Goal: Task Accomplishment & Management: Use online tool/utility

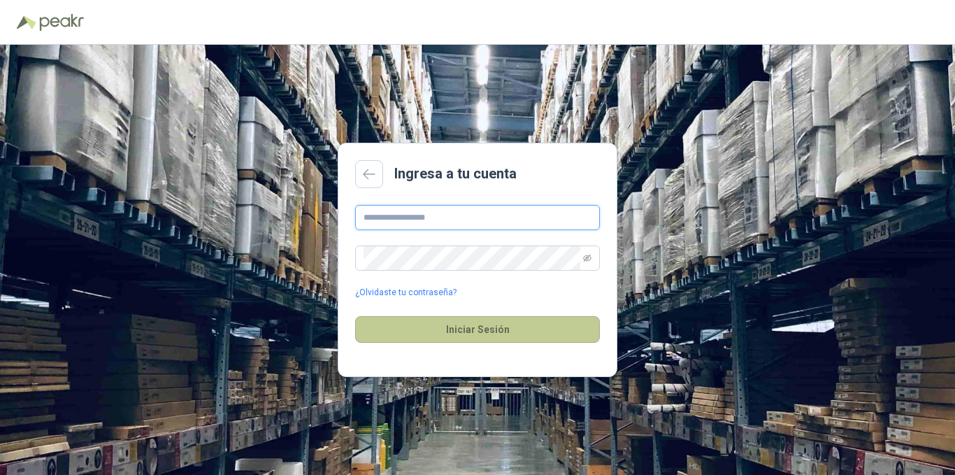
type input "**********"
click at [489, 324] on button "Iniciar Sesión" at bounding box center [477, 329] width 245 height 27
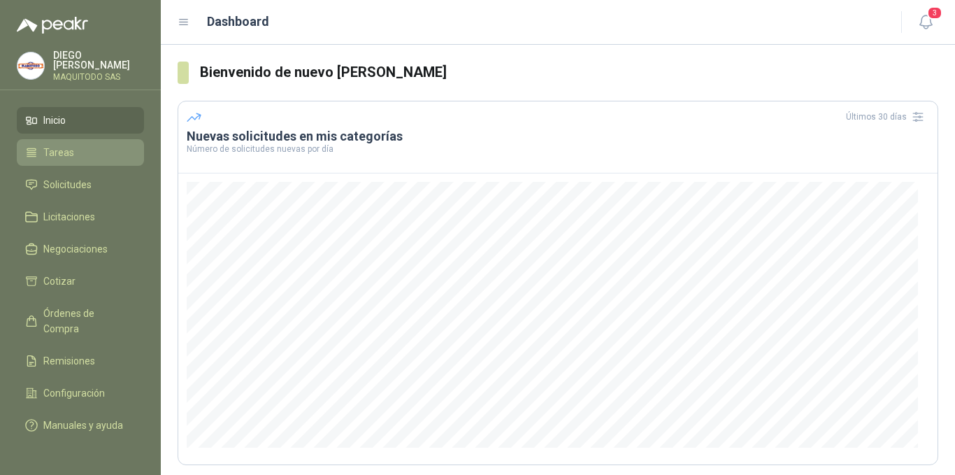
click at [61, 141] on link "Tareas" at bounding box center [80, 152] width 127 height 27
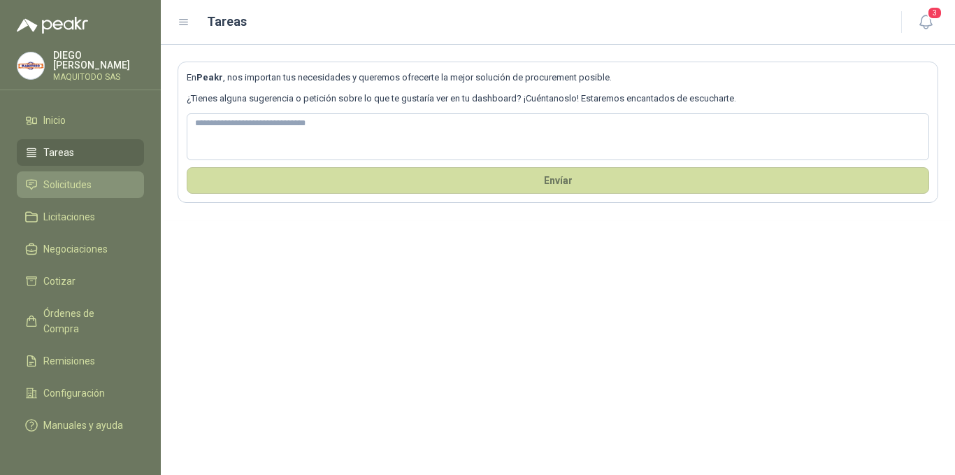
click at [80, 184] on span "Solicitudes" at bounding box center [67, 184] width 48 height 15
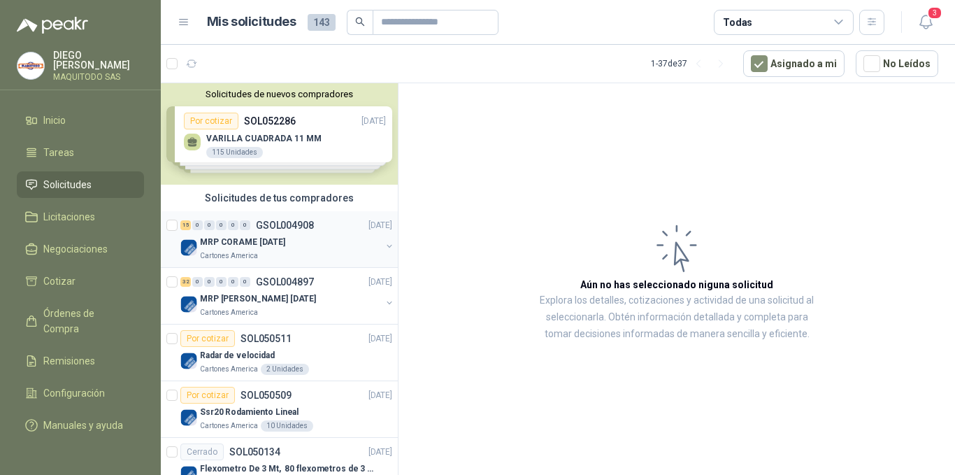
click at [255, 243] on p "MRP CORAME [DATE]" at bounding box center [242, 242] width 85 height 13
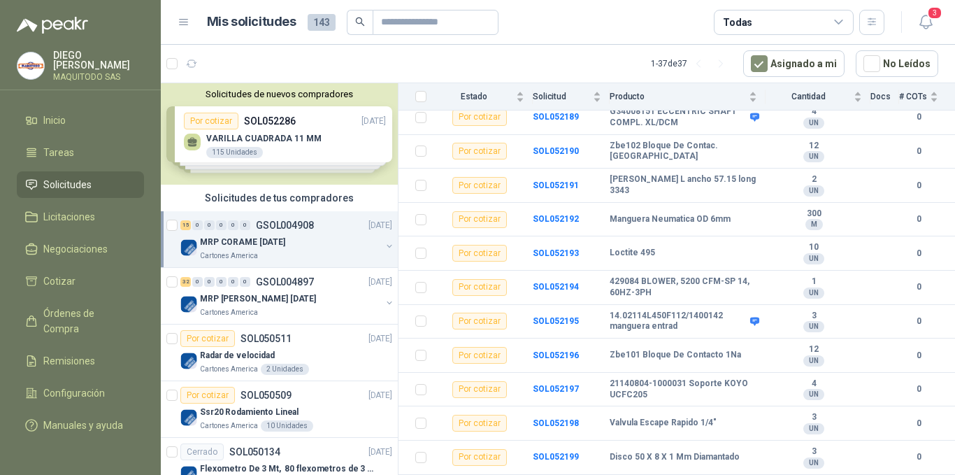
scroll to position [273, 0]
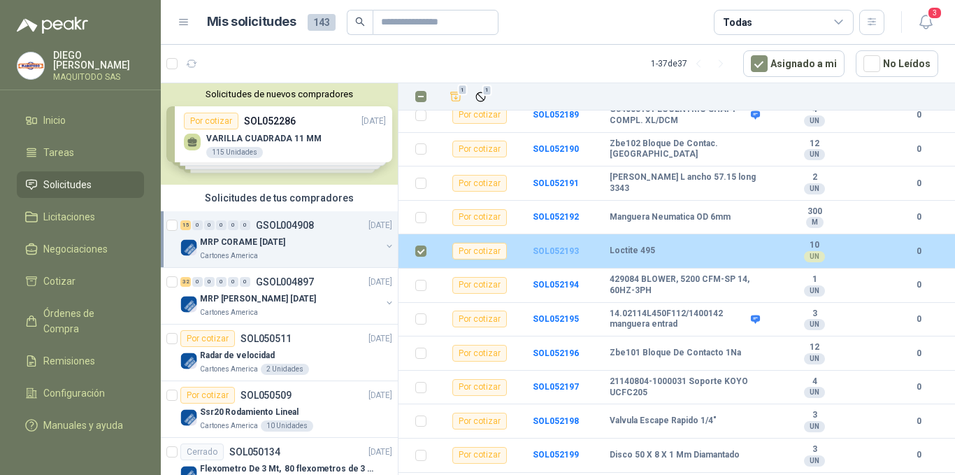
click at [563, 250] on b "SOL052193" at bounding box center [556, 251] width 46 height 10
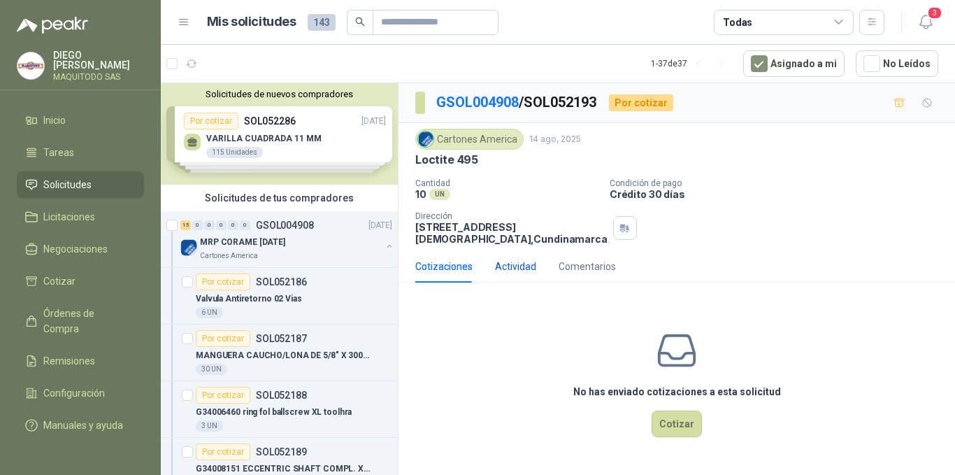
click at [499, 262] on div "Actividad" at bounding box center [515, 266] width 41 height 15
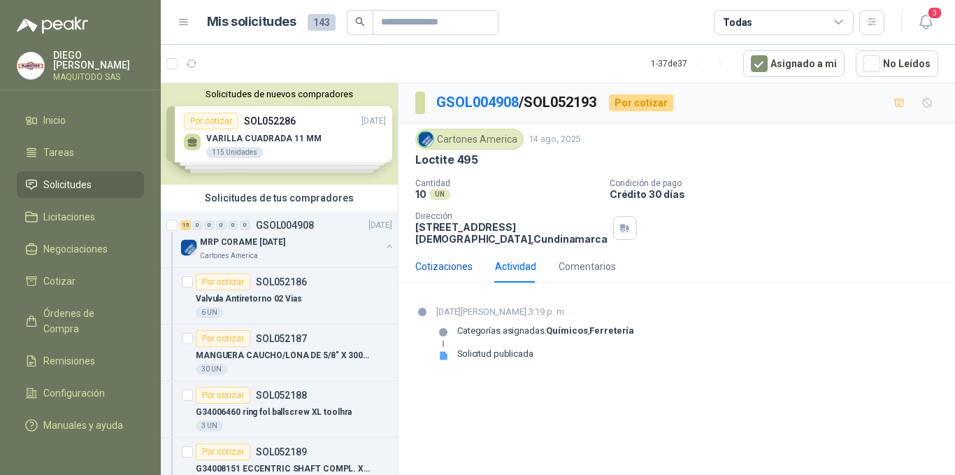
click at [444, 267] on div "Cotizaciones" at bounding box center [443, 266] width 57 height 15
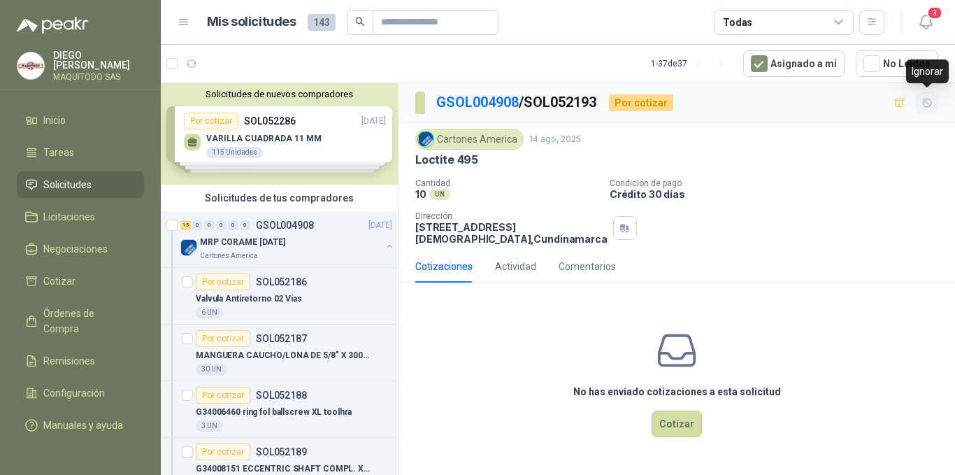
click at [932, 99] on icon "button" at bounding box center [928, 103] width 12 height 12
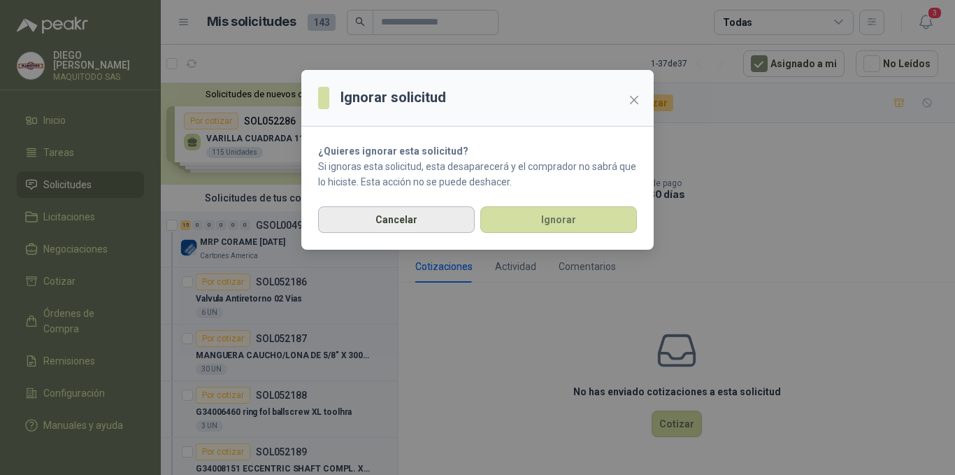
click at [387, 229] on button "Cancelar" at bounding box center [396, 219] width 157 height 27
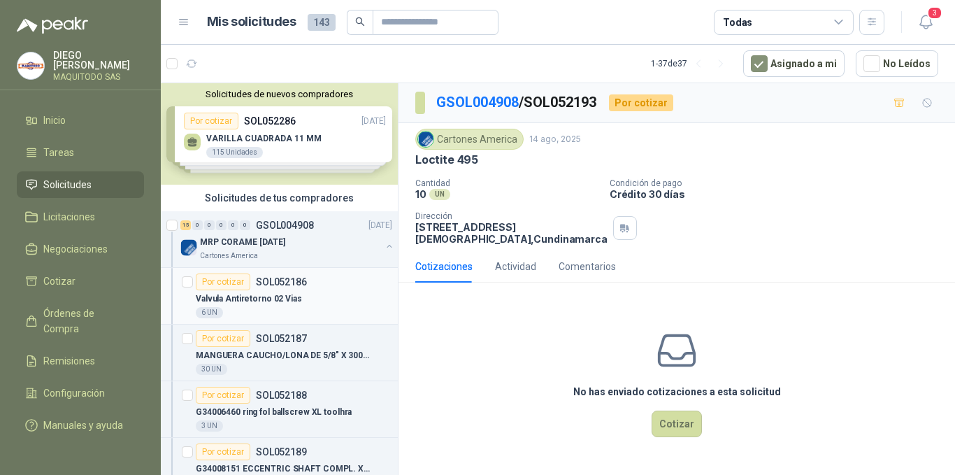
click at [300, 290] on div "Valvula Antiretorno 02 Vias" at bounding box center [294, 298] width 197 height 17
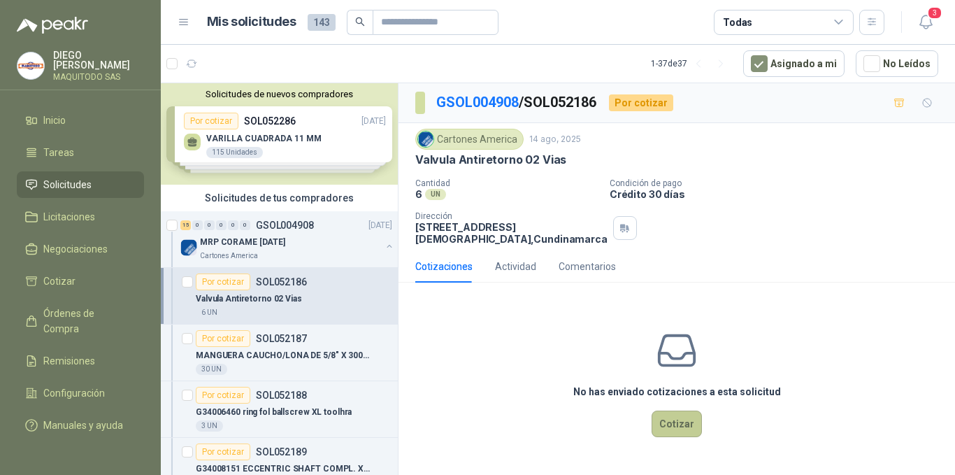
click at [676, 420] on button "Cotizar" at bounding box center [677, 423] width 50 height 27
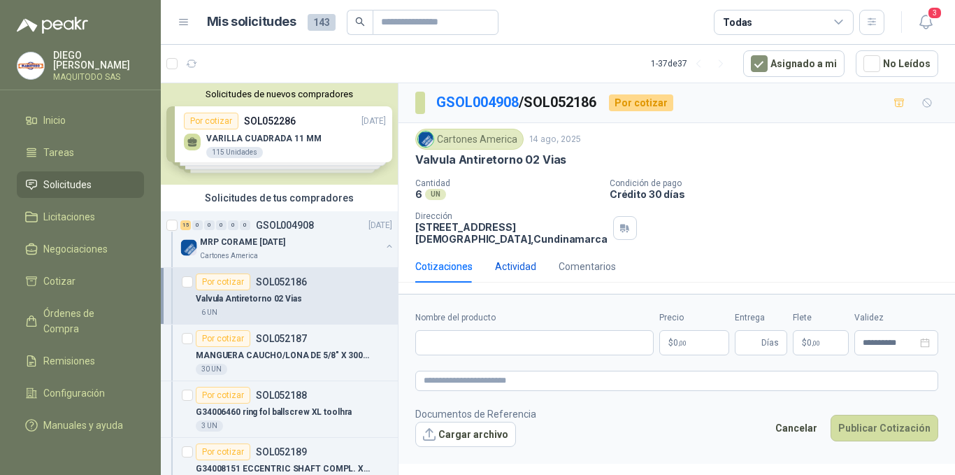
click at [521, 264] on div "Actividad" at bounding box center [515, 266] width 41 height 15
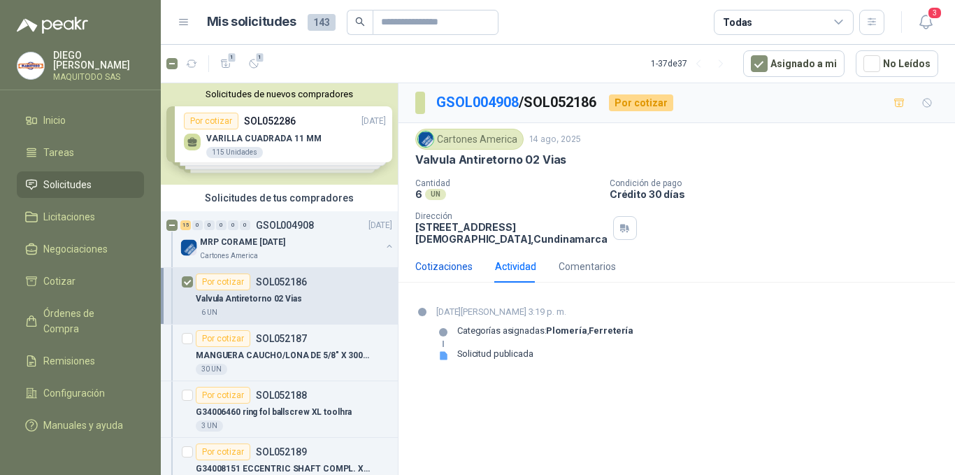
click at [455, 264] on div "Cotizaciones" at bounding box center [443, 266] width 57 height 15
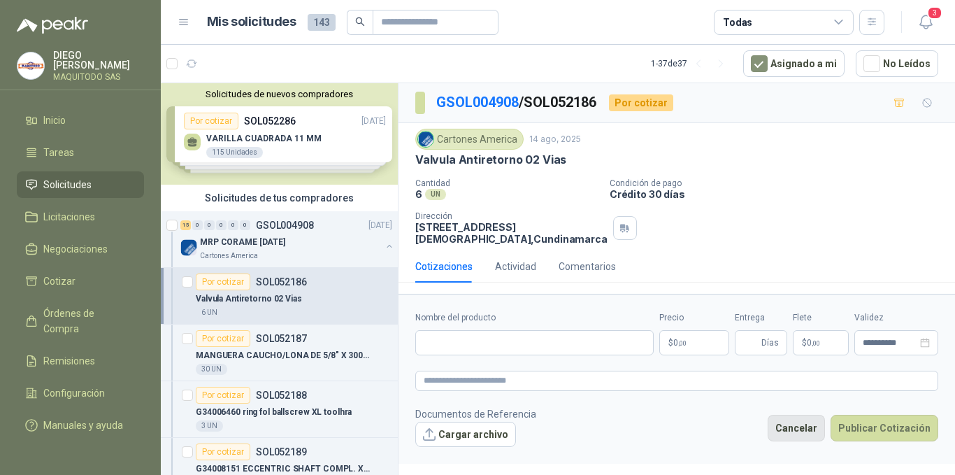
click at [798, 431] on button "Cancelar" at bounding box center [796, 428] width 57 height 27
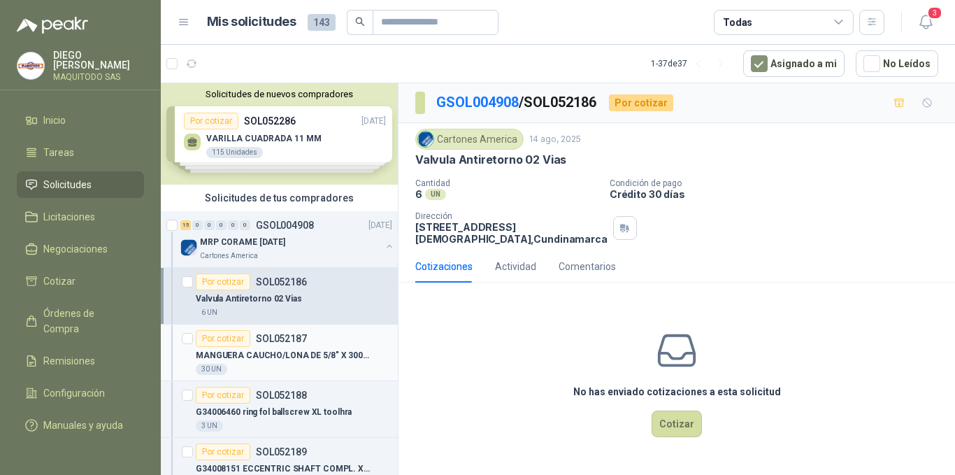
click at [264, 344] on div "Por cotizar SOL052187" at bounding box center [251, 338] width 111 height 17
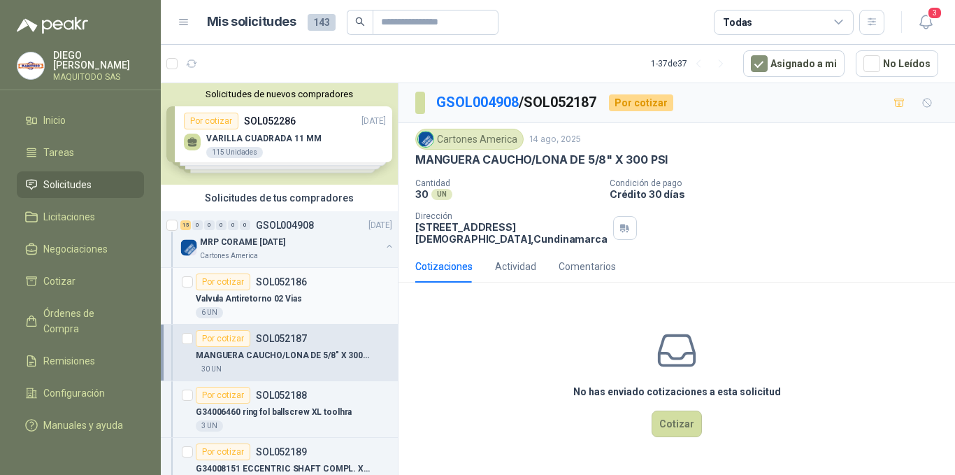
click at [283, 297] on p "Valvula Antiretorno 02 Vias" at bounding box center [249, 298] width 106 height 13
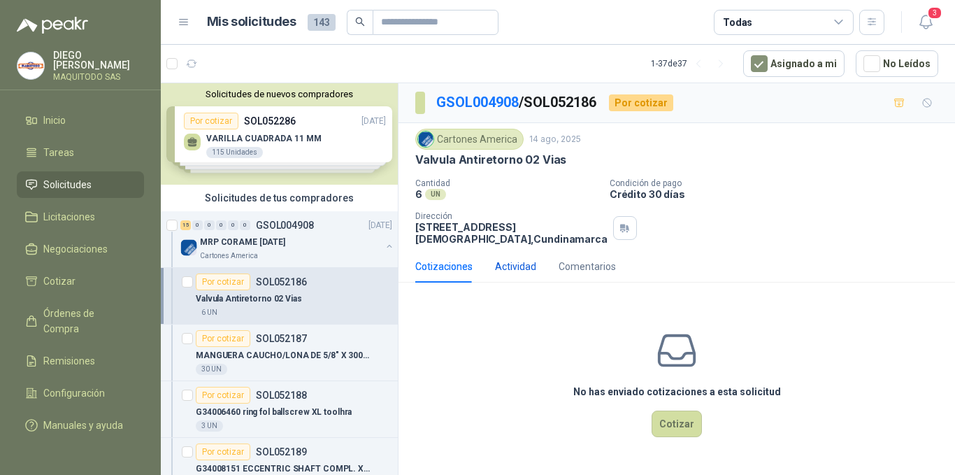
click at [520, 267] on div "Actividad" at bounding box center [515, 266] width 41 height 15
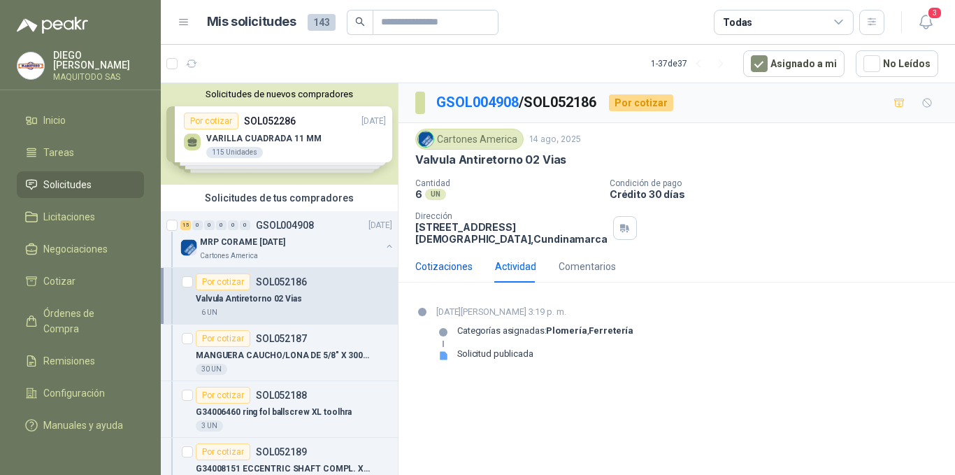
click at [449, 262] on div "Cotizaciones" at bounding box center [443, 266] width 57 height 15
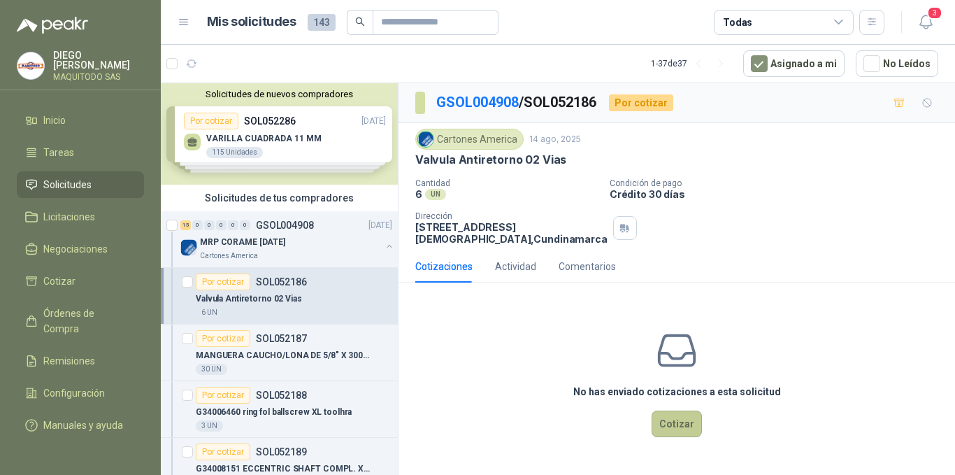
click at [681, 427] on button "Cotizar" at bounding box center [677, 423] width 50 height 27
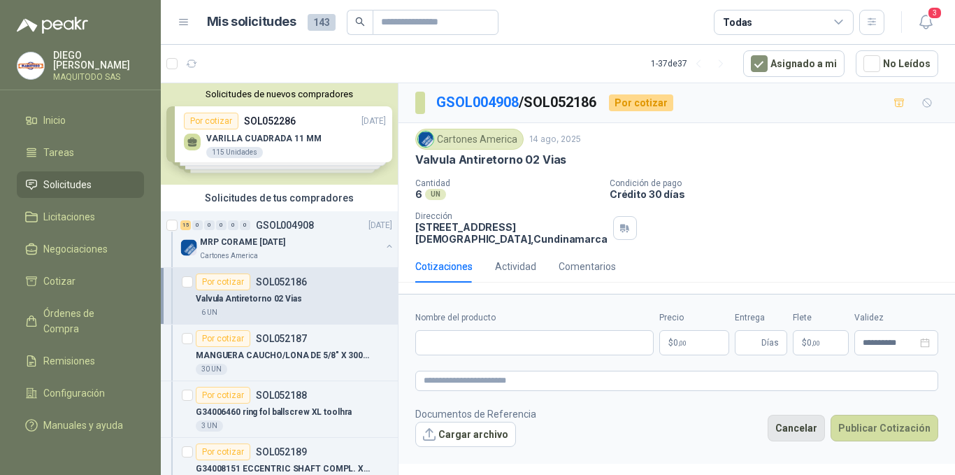
click at [810, 423] on button "Cancelar" at bounding box center [796, 428] width 57 height 27
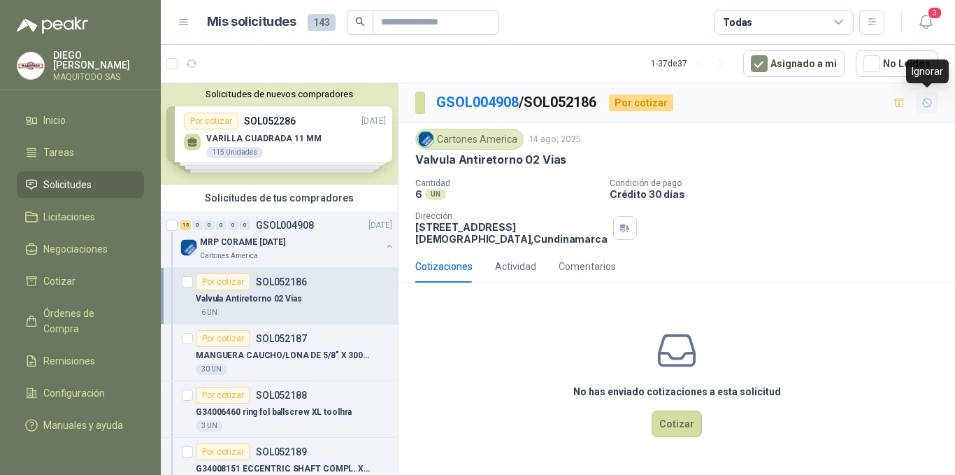
click at [934, 99] on button "button" at bounding box center [927, 103] width 22 height 22
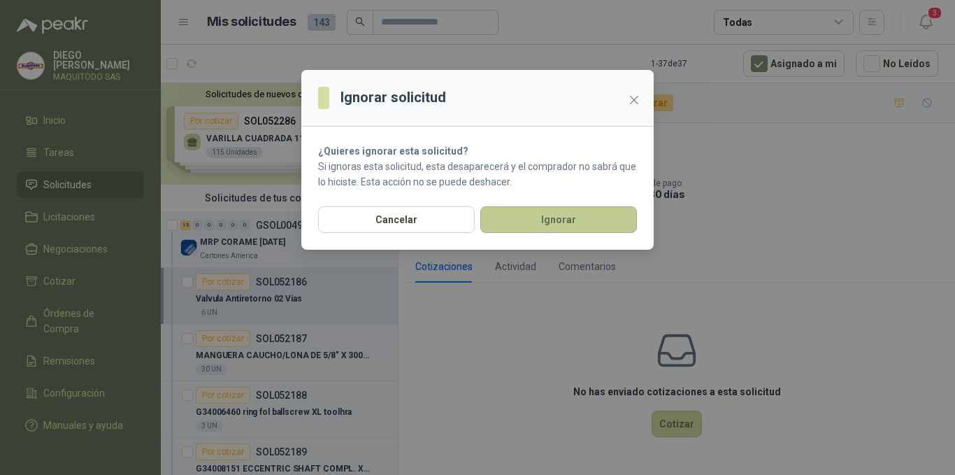
click at [605, 223] on button "Ignorar" at bounding box center [558, 219] width 157 height 27
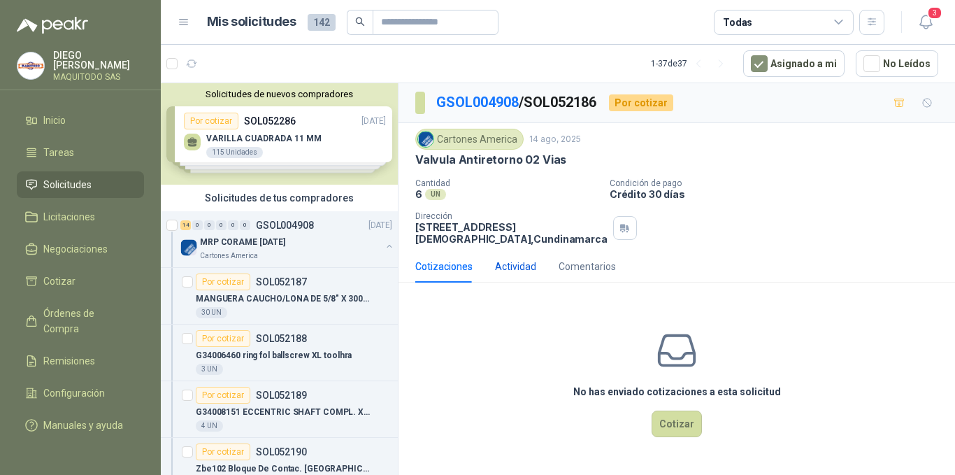
click at [510, 269] on div "Actividad" at bounding box center [515, 266] width 41 height 15
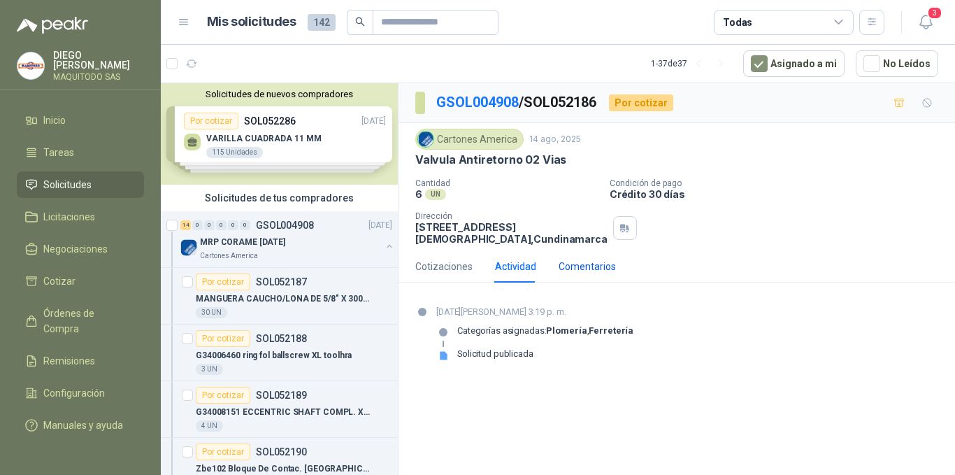
click at [570, 264] on div "Comentarios" at bounding box center [587, 266] width 57 height 15
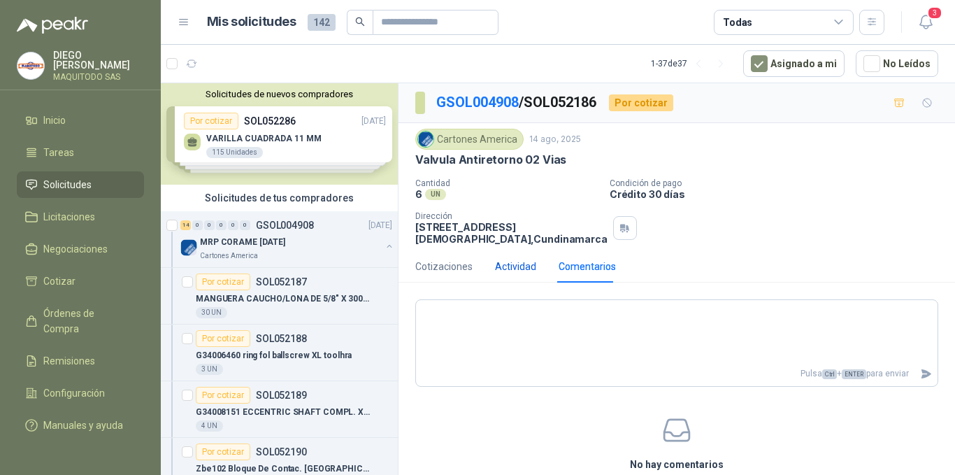
click at [512, 274] on div "Actividad" at bounding box center [515, 266] width 41 height 15
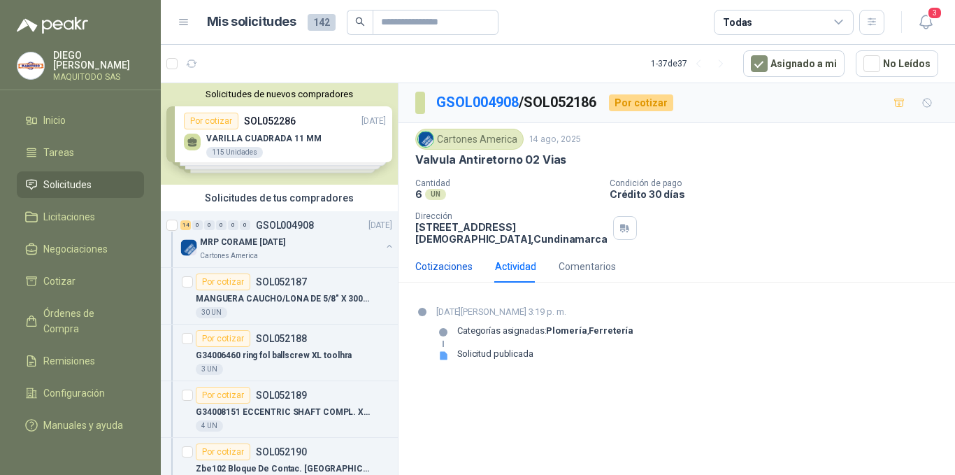
click at [441, 269] on div "Cotizaciones" at bounding box center [443, 266] width 57 height 15
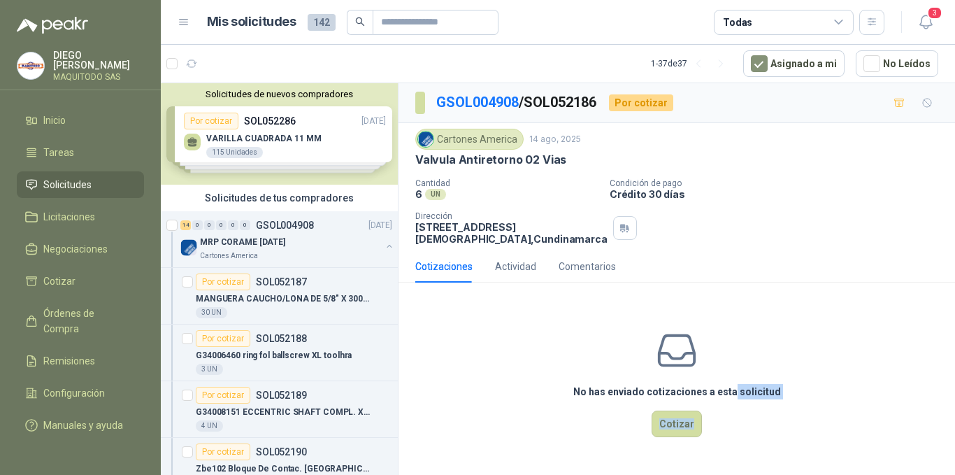
drag, startPoint x: 732, startPoint y: 430, endPoint x: 718, endPoint y: 462, distance: 35.1
click at [718, 462] on div "No has enviado cotizaciones a esta solicitud Cotizar" at bounding box center [677, 383] width 557 height 178
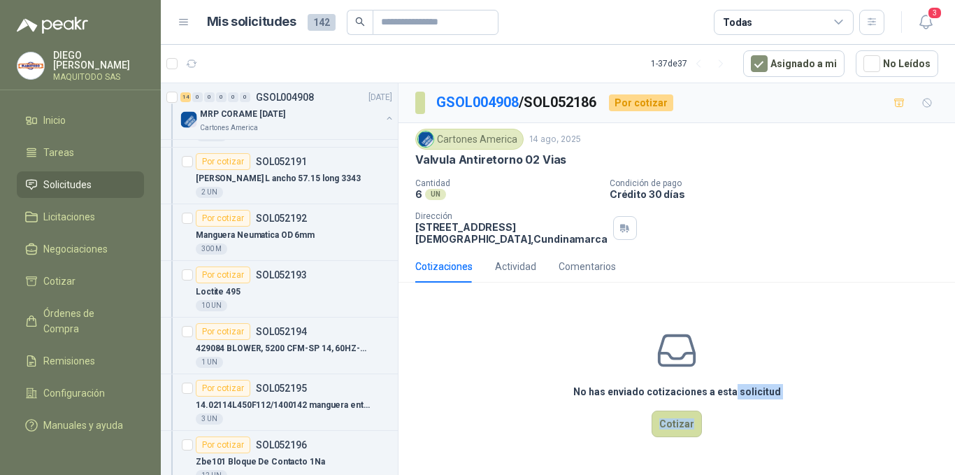
scroll to position [694, 0]
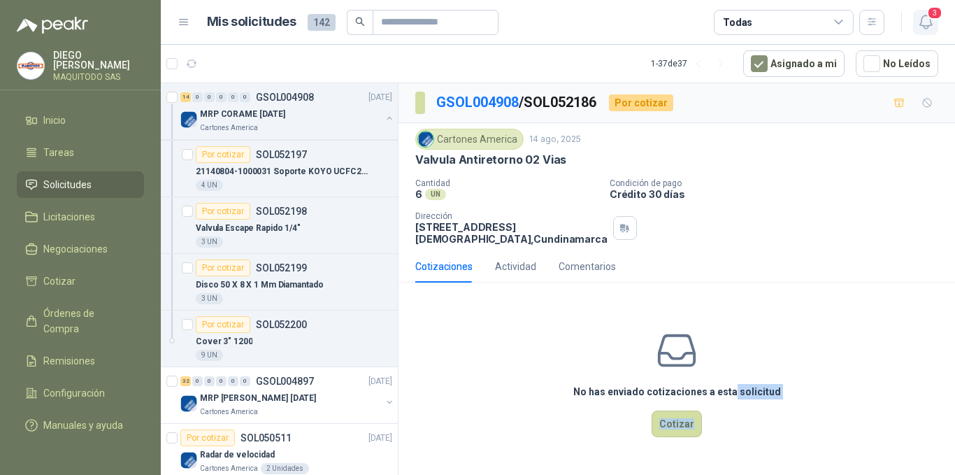
click at [931, 14] on span "3" at bounding box center [934, 12] width 15 height 13
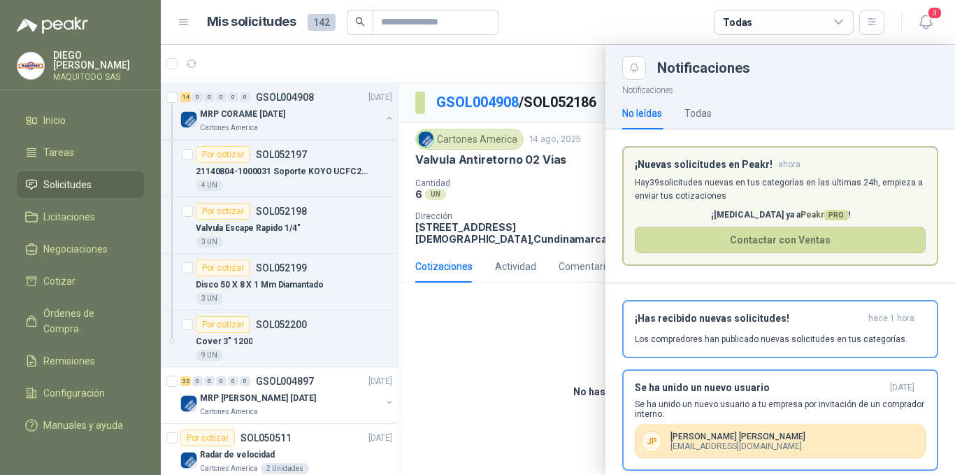
click at [525, 400] on div at bounding box center [558, 260] width 794 height 430
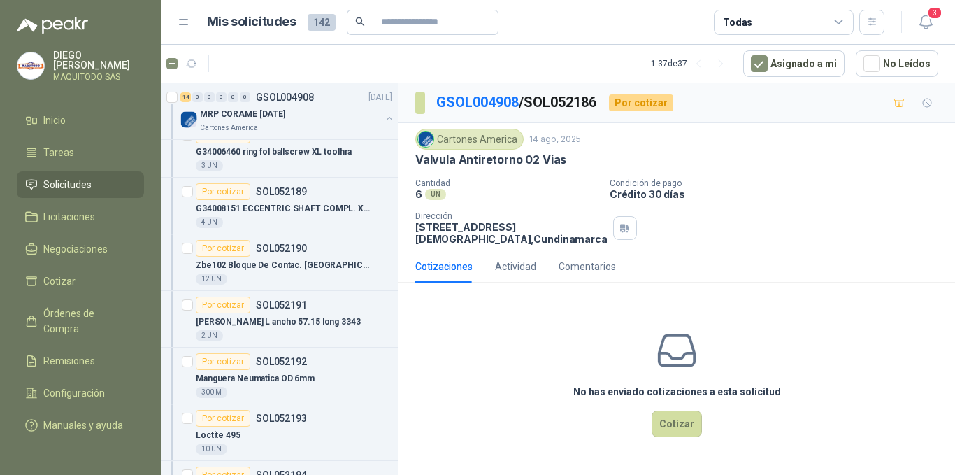
scroll to position [0, 0]
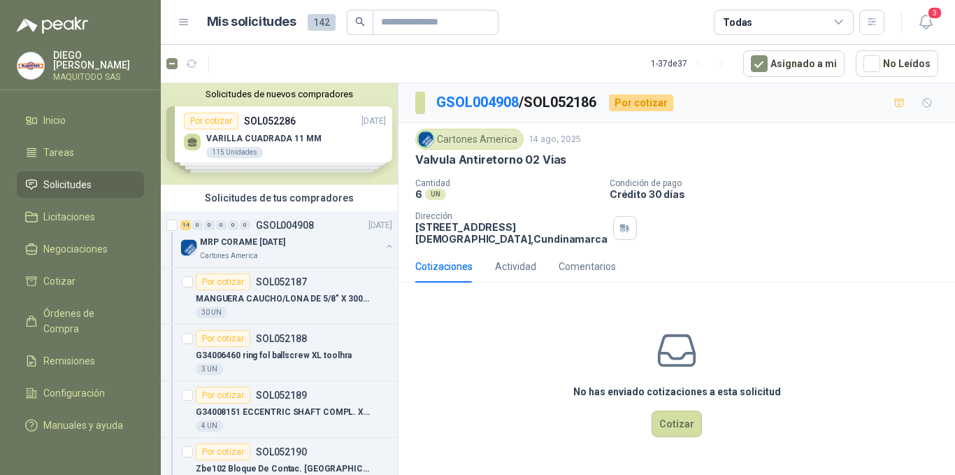
click at [315, 154] on div "Solicitudes de nuevos compradores Por cotizar SOL052286 [DATE] VARILLA CUADRADA…" at bounding box center [279, 133] width 237 height 101
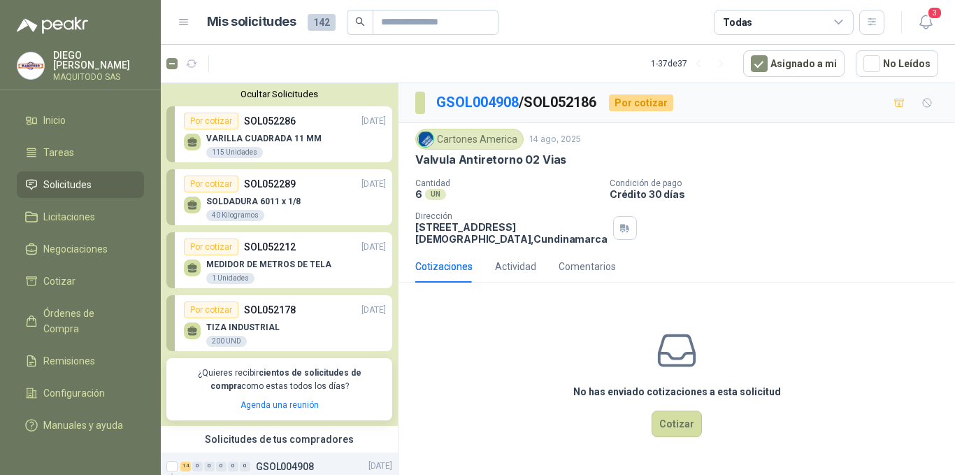
click at [198, 122] on div "Por cotizar" at bounding box center [211, 121] width 55 height 17
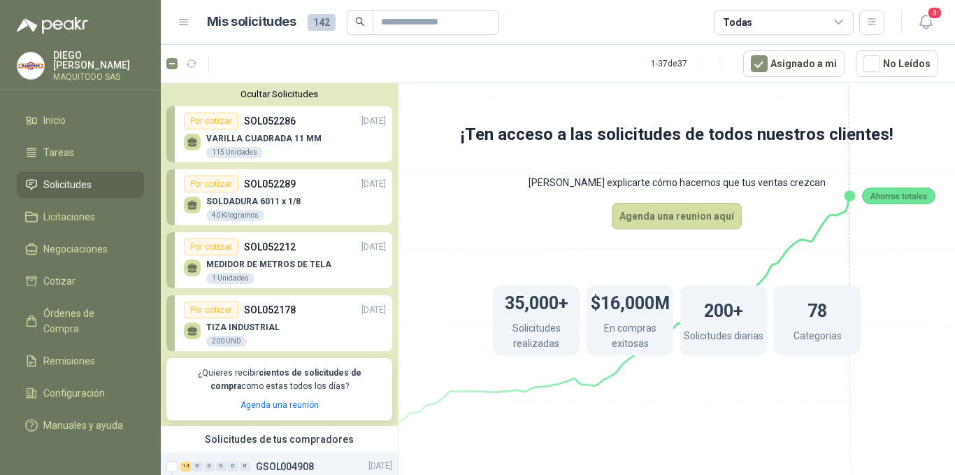
click at [187, 145] on icon at bounding box center [193, 142] width 12 height 12
click at [207, 183] on div "Por cotizar" at bounding box center [211, 184] width 55 height 17
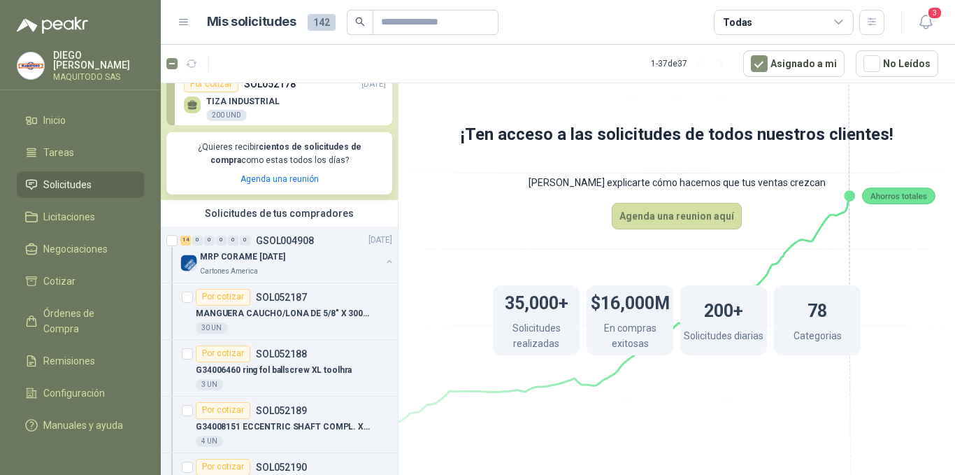
scroll to position [231, 0]
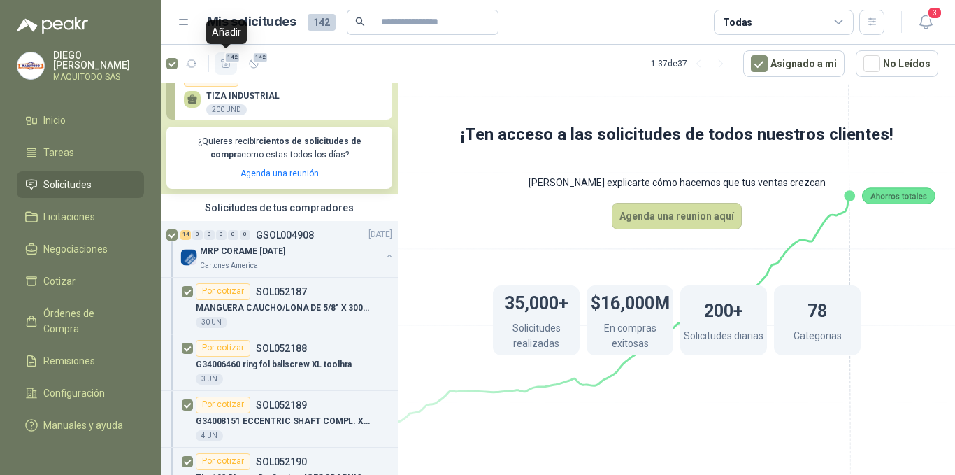
click at [231, 66] on icon "button" at bounding box center [226, 64] width 12 height 12
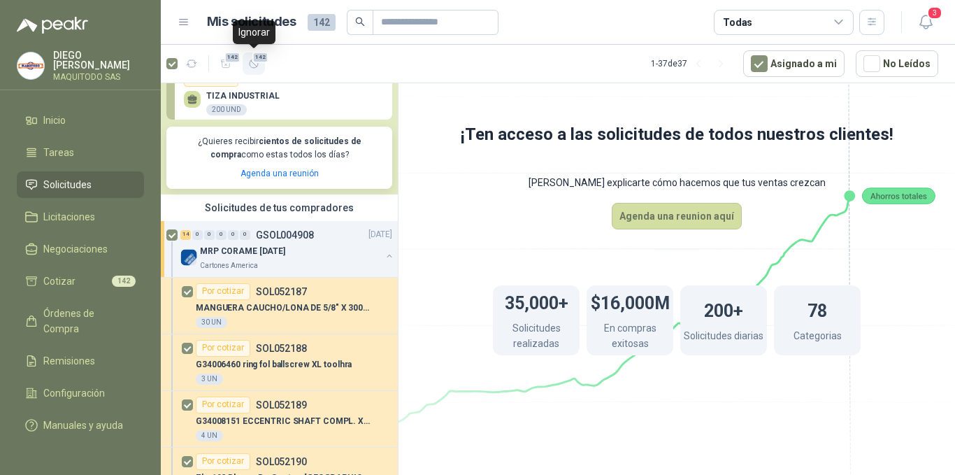
click at [248, 62] on icon "button" at bounding box center [254, 64] width 12 height 12
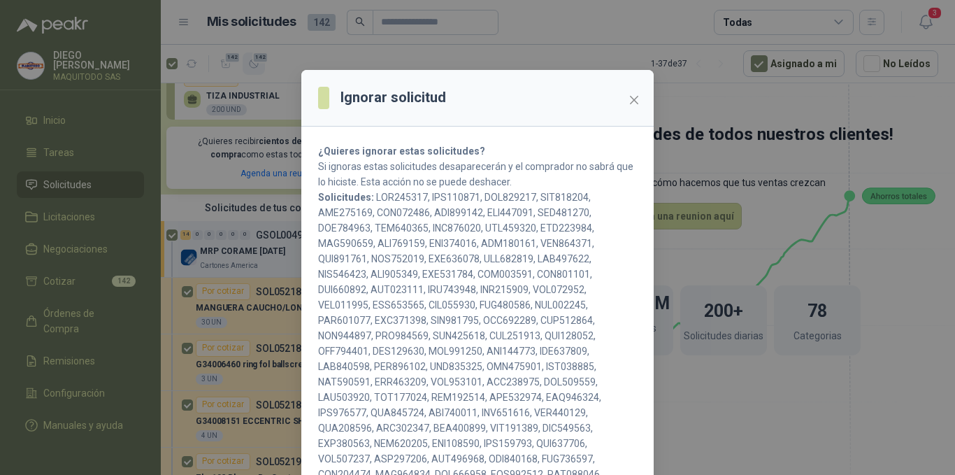
scroll to position [70, 0]
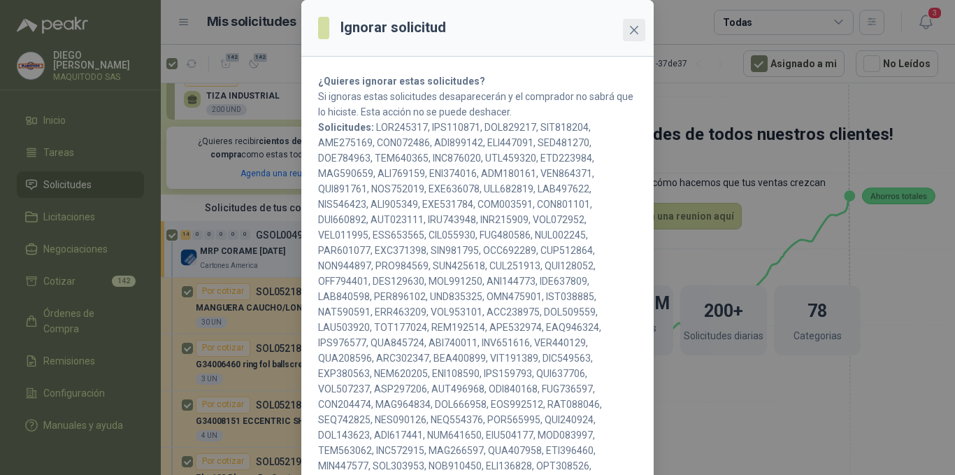
click at [629, 29] on icon "close" at bounding box center [634, 29] width 11 height 11
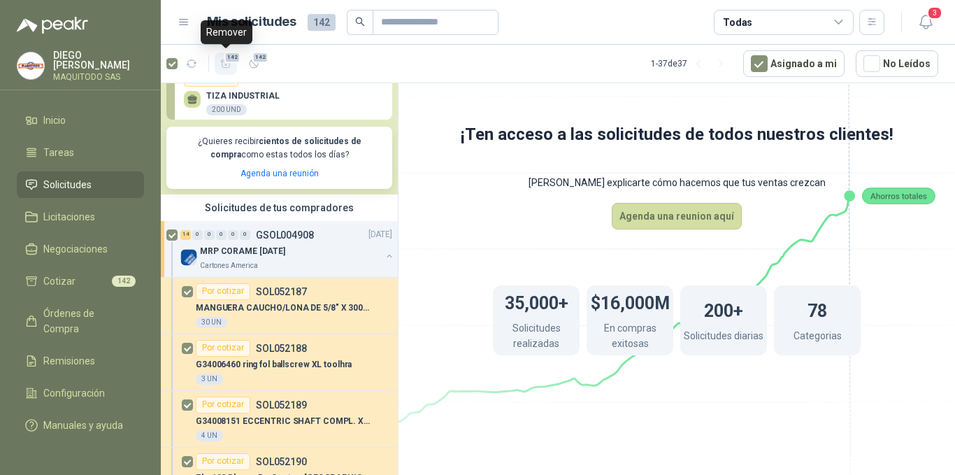
click at [229, 62] on span "142" at bounding box center [232, 57] width 17 height 11
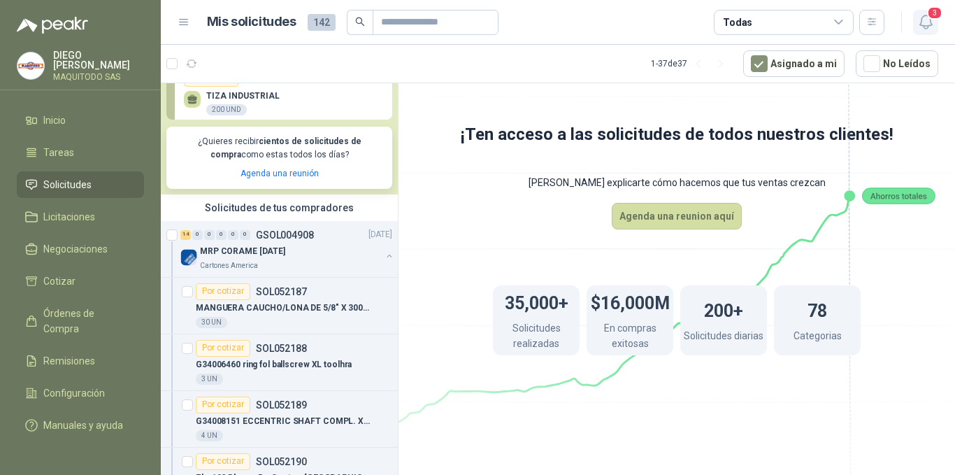
click at [921, 20] on icon "button" at bounding box center [926, 21] width 12 height 13
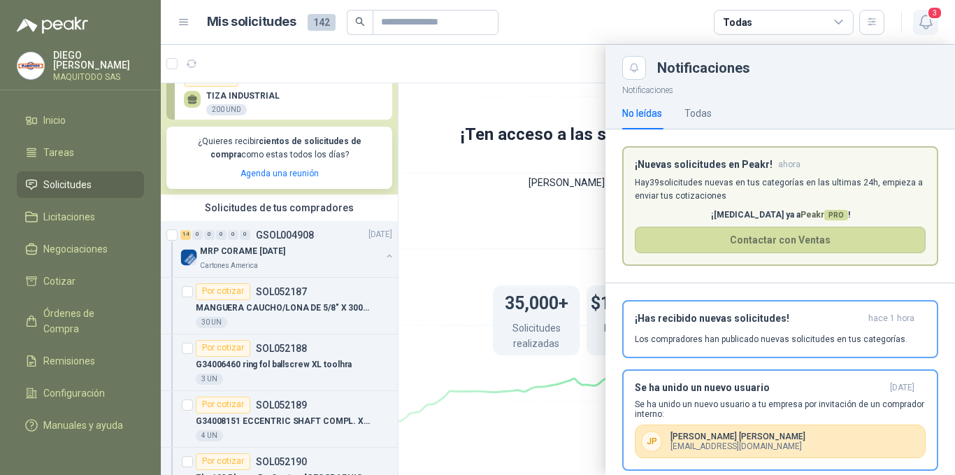
click at [921, 20] on icon "button" at bounding box center [926, 21] width 12 height 13
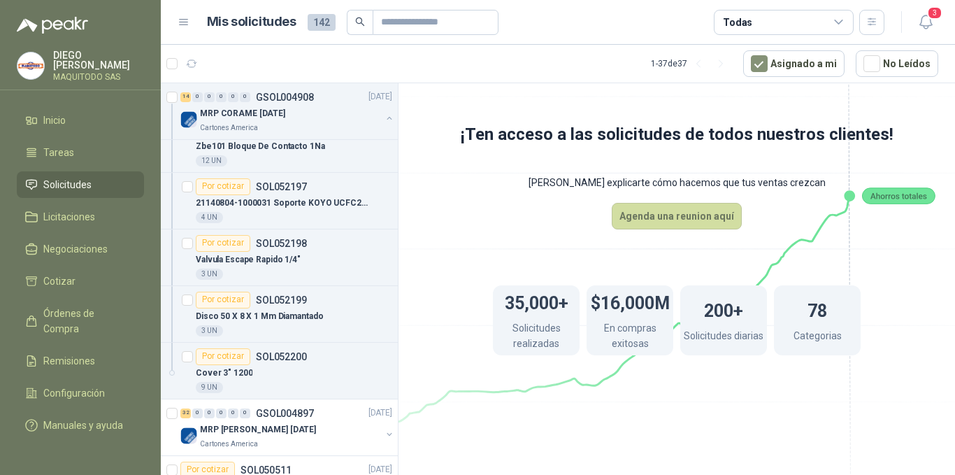
scroll to position [932, 0]
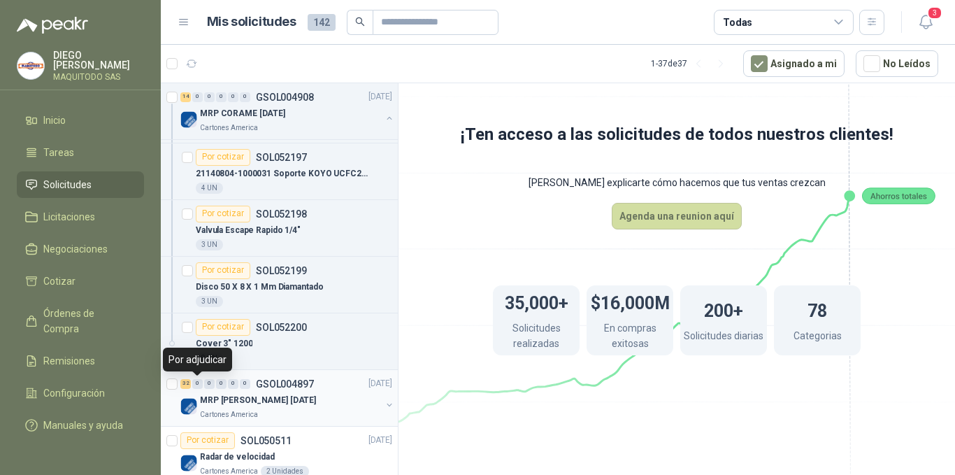
click at [195, 384] on div "0" at bounding box center [197, 384] width 10 height 10
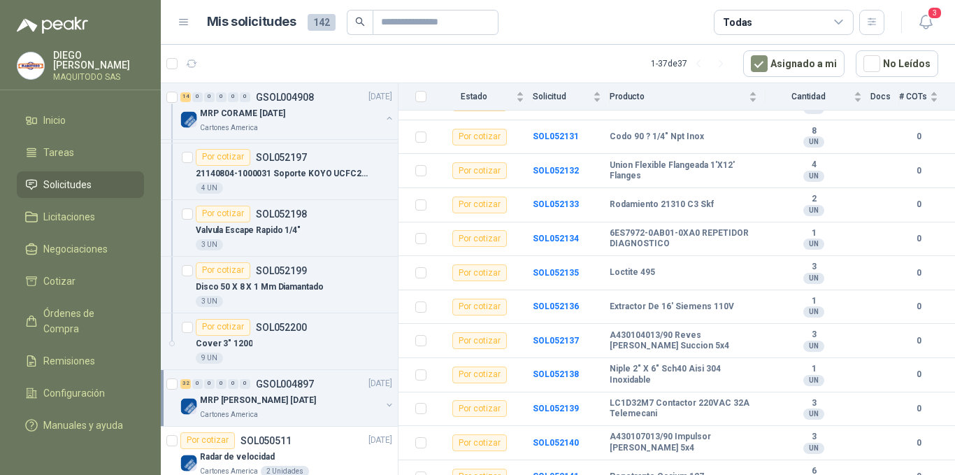
scroll to position [878, 0]
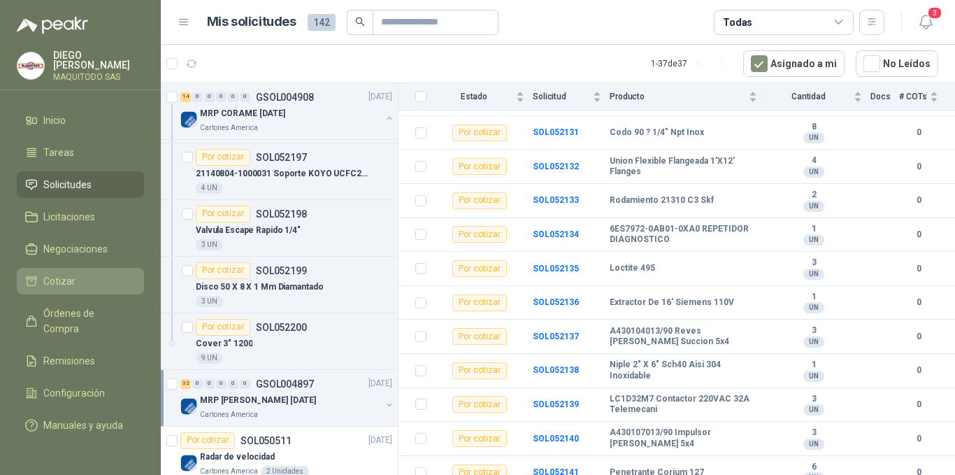
click at [61, 270] on link "Cotizar" at bounding box center [80, 281] width 127 height 27
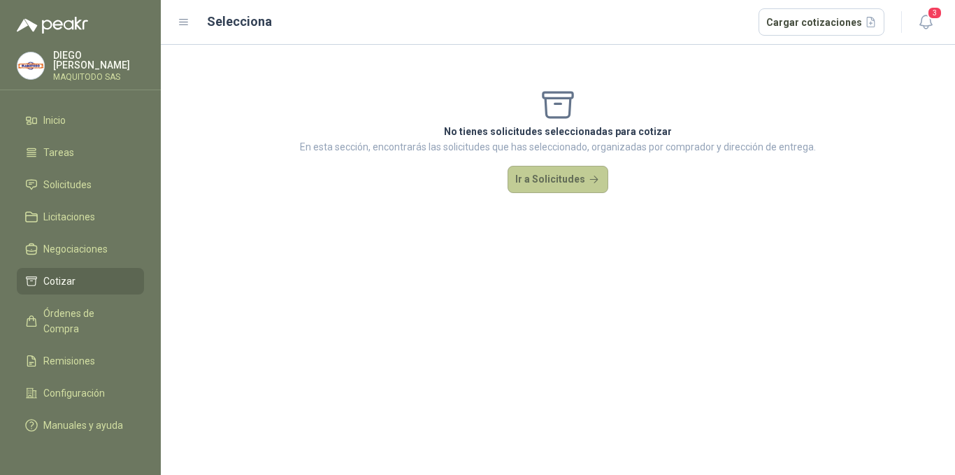
click at [564, 177] on button "Ir a Solicitudes" at bounding box center [558, 180] width 101 height 28
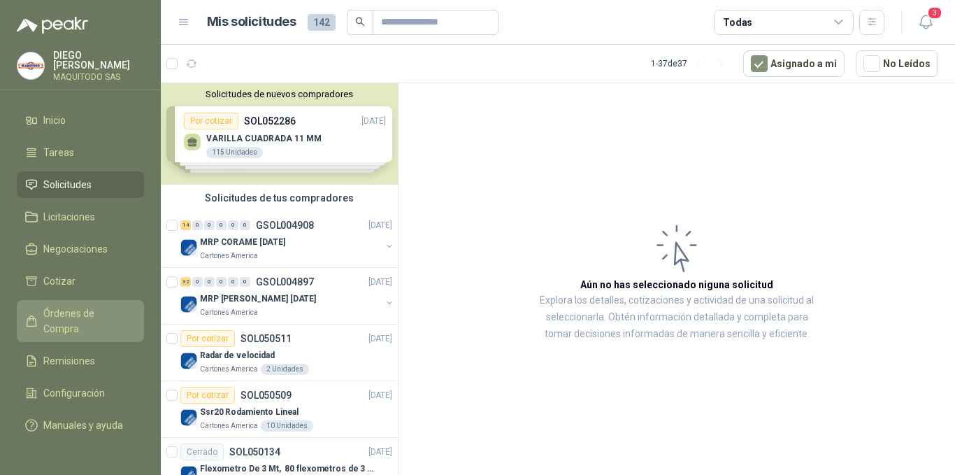
click at [53, 318] on link "Órdenes de Compra" at bounding box center [80, 321] width 127 height 42
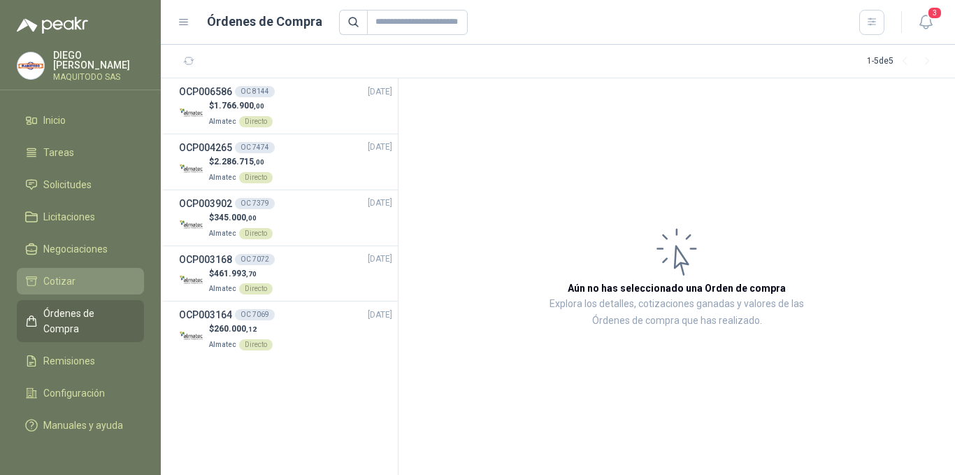
click at [63, 283] on span "Cotizar" at bounding box center [59, 280] width 32 height 15
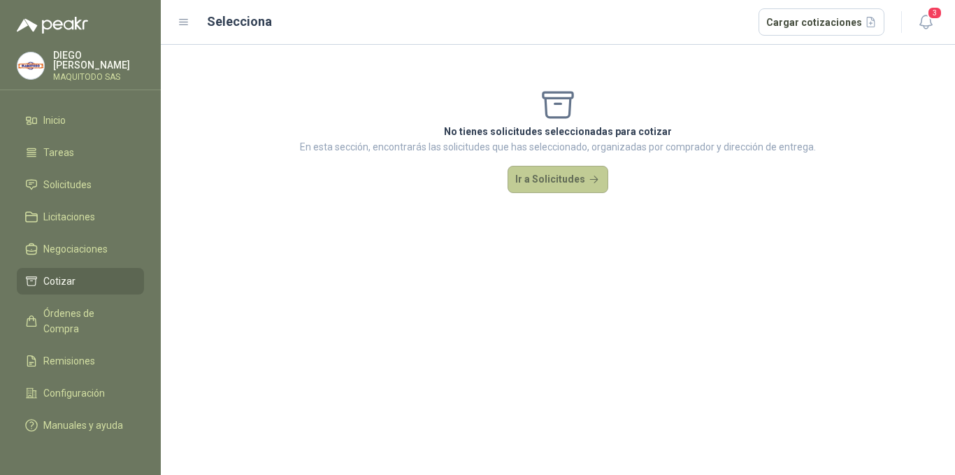
click at [566, 178] on button "Ir a Solicitudes" at bounding box center [558, 180] width 101 height 28
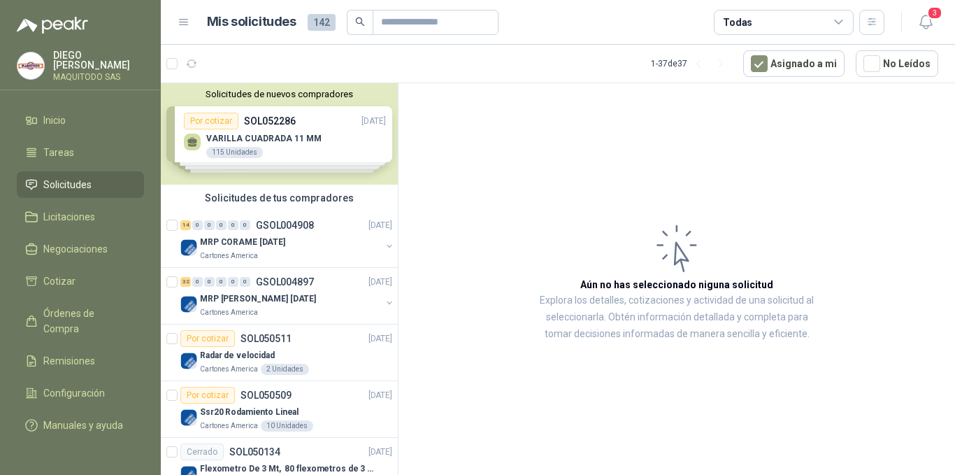
click at [382, 116] on div "Solicitudes de nuevos compradores Por cotizar SOL052286 [DATE] VARILLA CUADRADA…" at bounding box center [279, 133] width 237 height 101
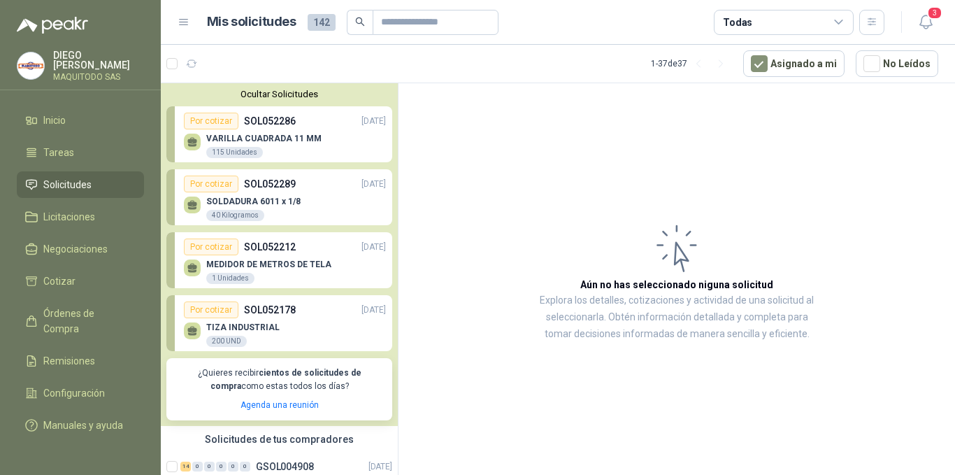
click at [382, 116] on div "Ocultar Solicitudes Por cotizar SOL052286 [DATE] VARILLA CUADRADA 11 MM 115 Uni…" at bounding box center [279, 254] width 237 height 343
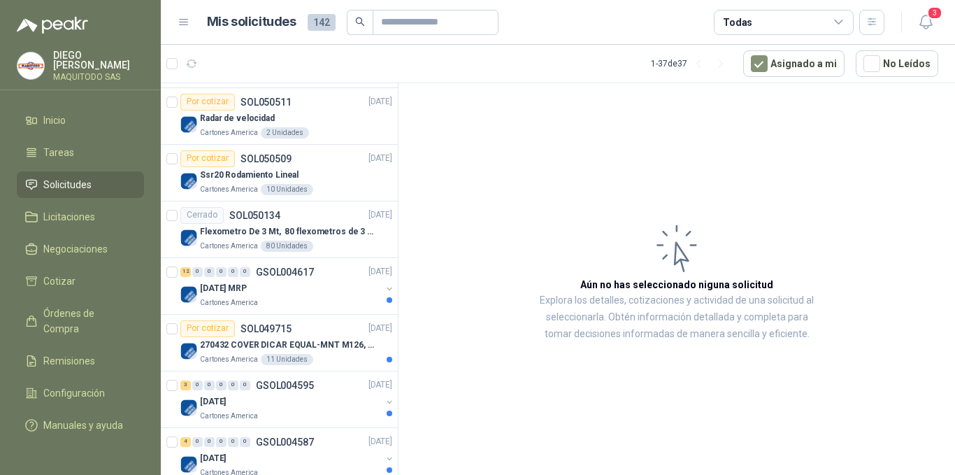
scroll to position [513, 0]
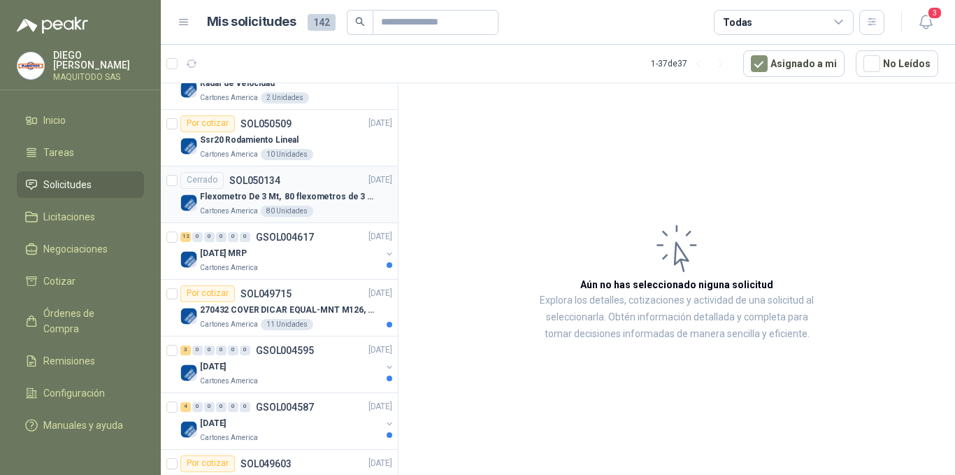
click at [294, 193] on p "Flexometro De 3 Mt, 80 flexometros de 3 m Marca Tajima" at bounding box center [287, 196] width 174 height 13
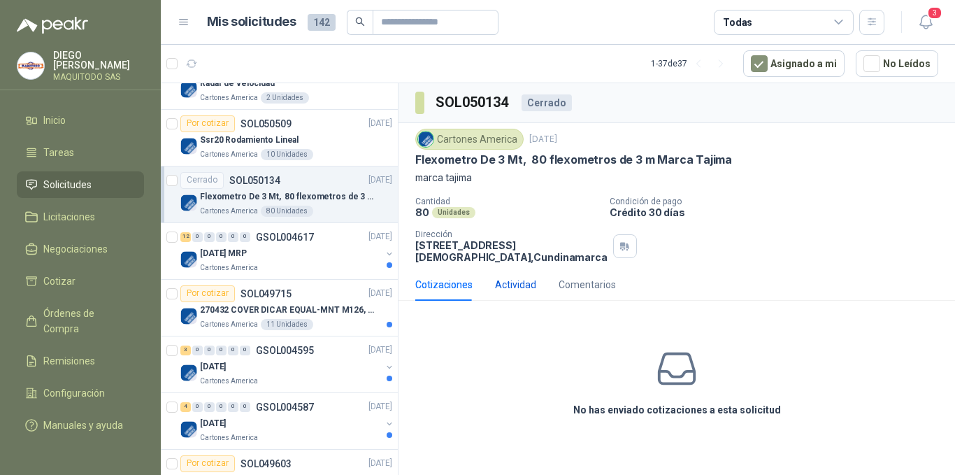
click at [521, 284] on div "Actividad" at bounding box center [515, 284] width 41 height 15
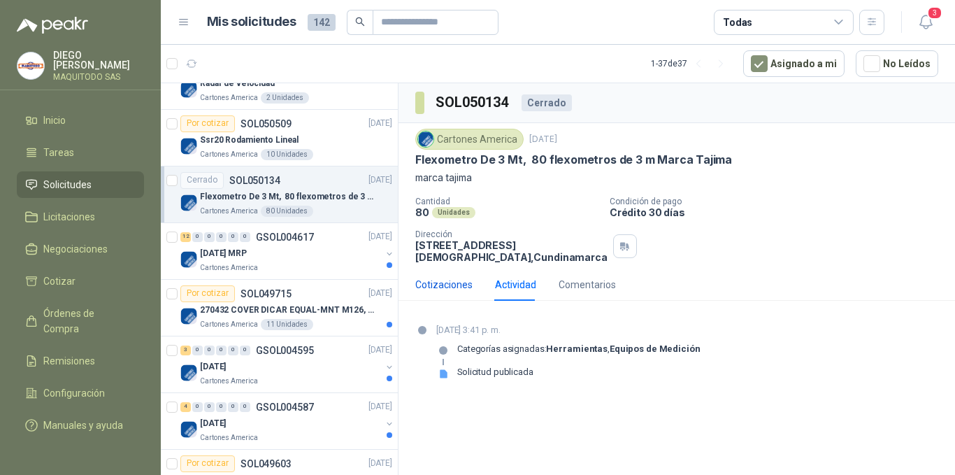
click at [456, 289] on div "Cotizaciones" at bounding box center [443, 284] width 57 height 15
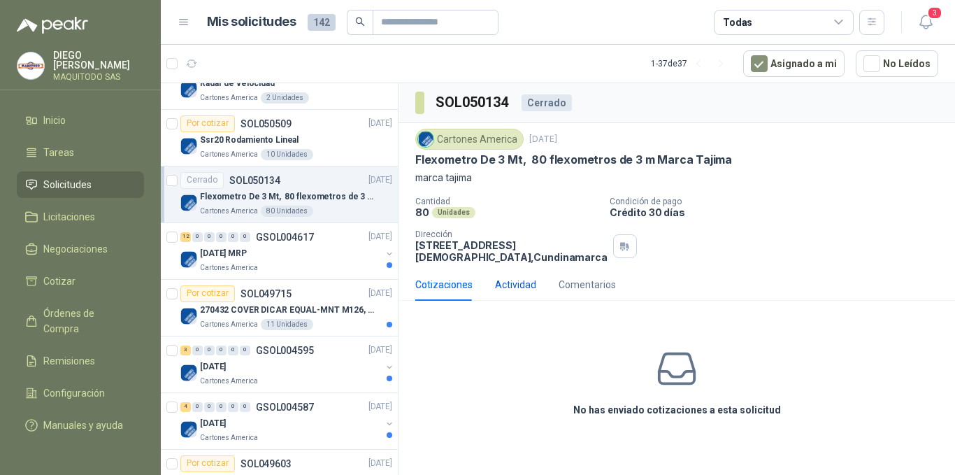
click at [516, 284] on div "Actividad" at bounding box center [515, 284] width 41 height 15
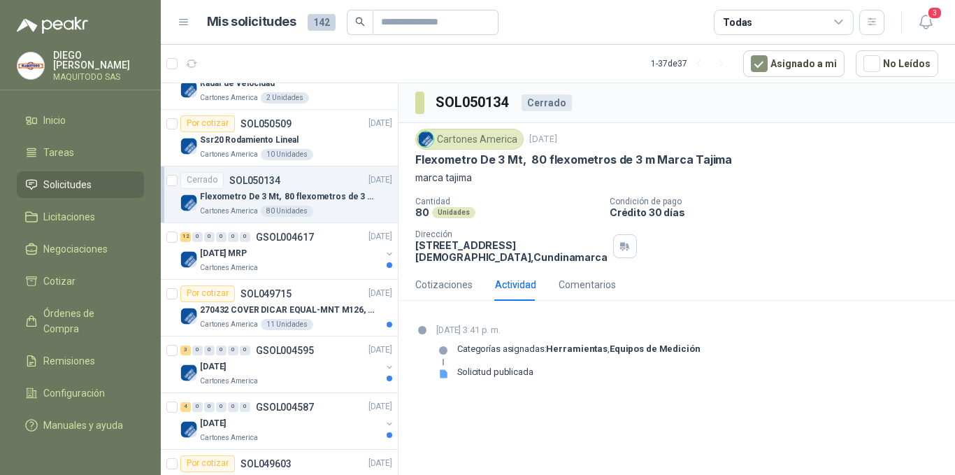
click at [693, 217] on p "Crédito 30 días" at bounding box center [780, 212] width 340 height 12
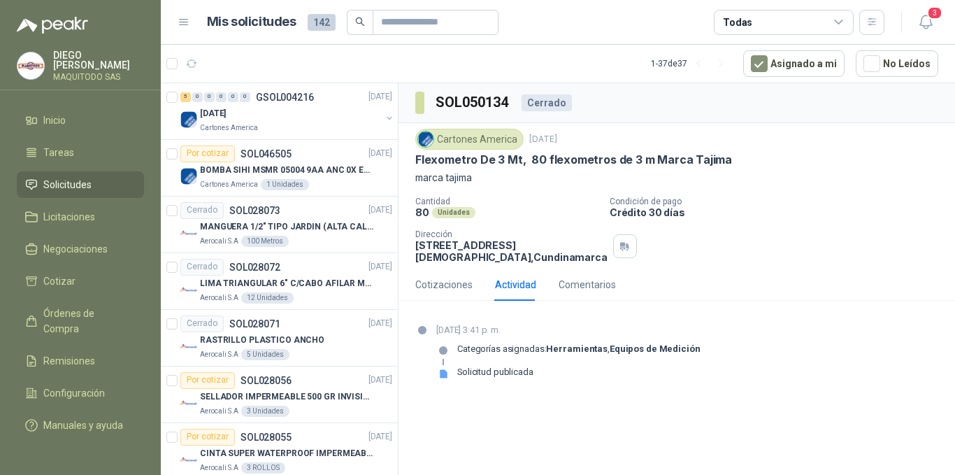
scroll to position [1506, 0]
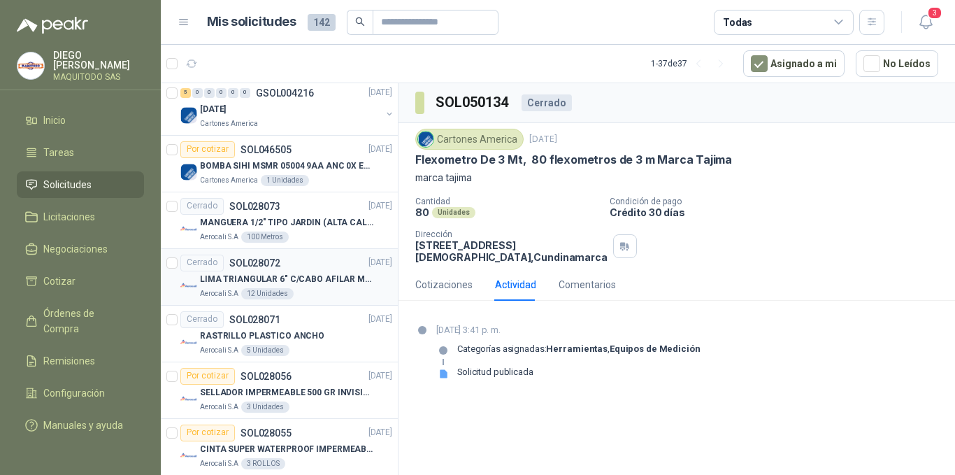
click at [314, 275] on p "LIMA TRIANGULAR 6" C/CABO AFILAR MACHETE" at bounding box center [287, 279] width 174 height 13
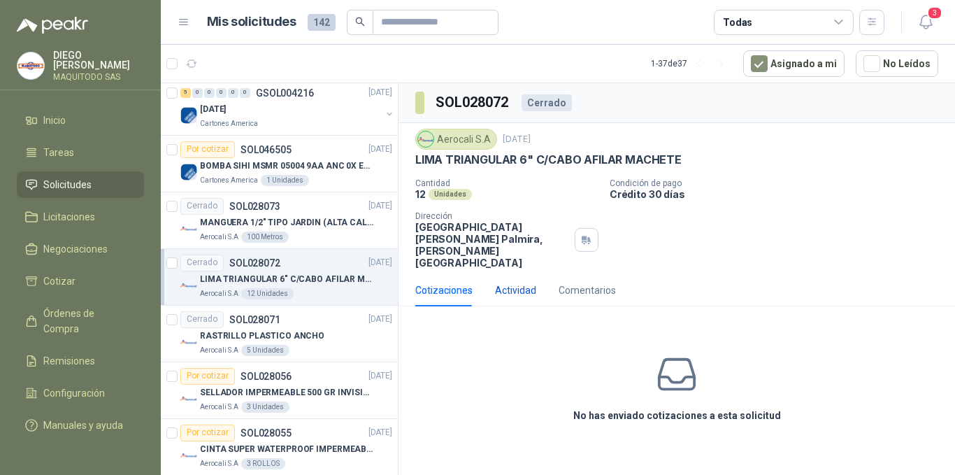
click at [517, 283] on div "Actividad" at bounding box center [515, 290] width 41 height 15
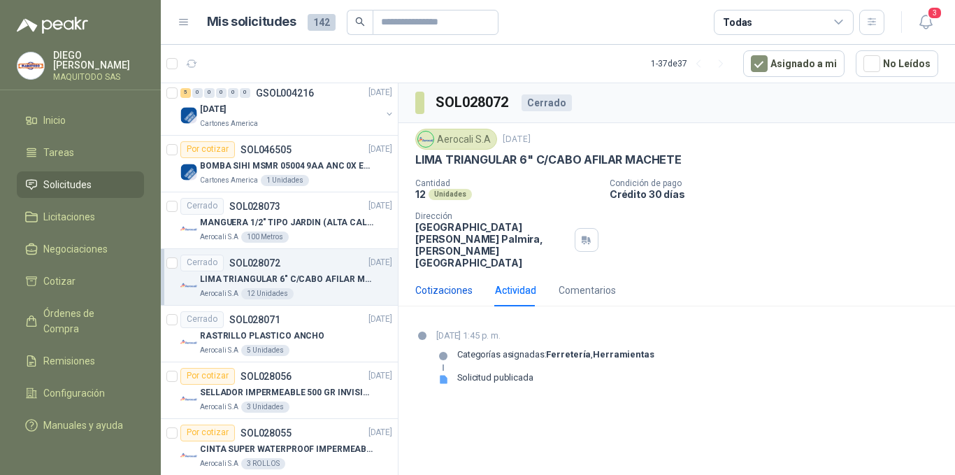
click at [453, 283] on div "Cotizaciones" at bounding box center [443, 290] width 57 height 15
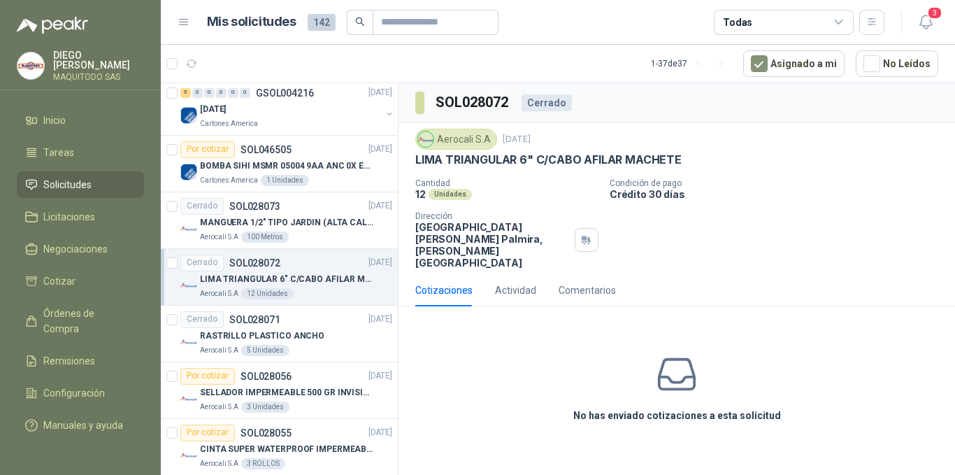
click at [676, 354] on icon at bounding box center [677, 374] width 44 height 44
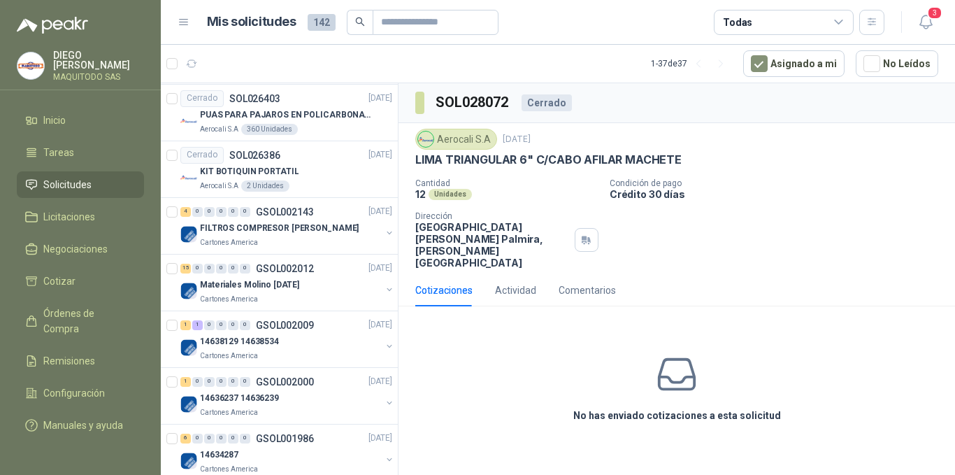
scroll to position [2024, 0]
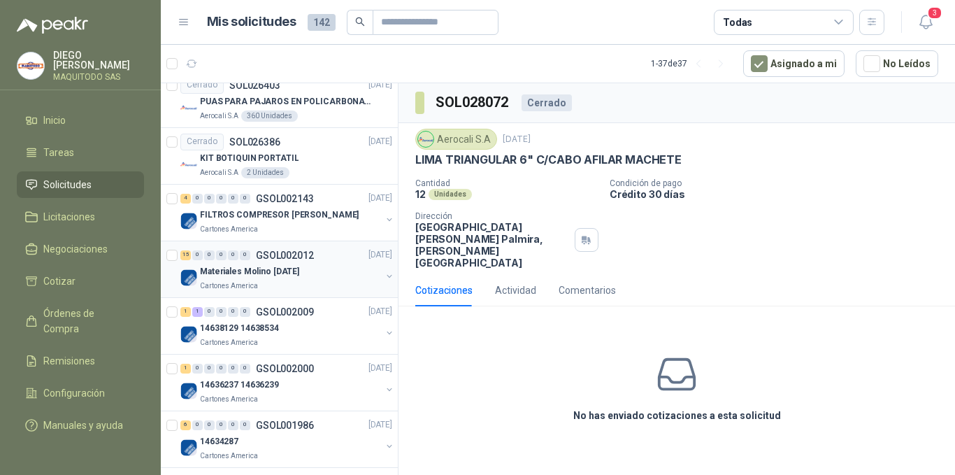
click at [271, 270] on p "Materiales Molino [DATE]" at bounding box center [249, 271] width 99 height 13
click at [192, 278] on img at bounding box center [188, 277] width 17 height 17
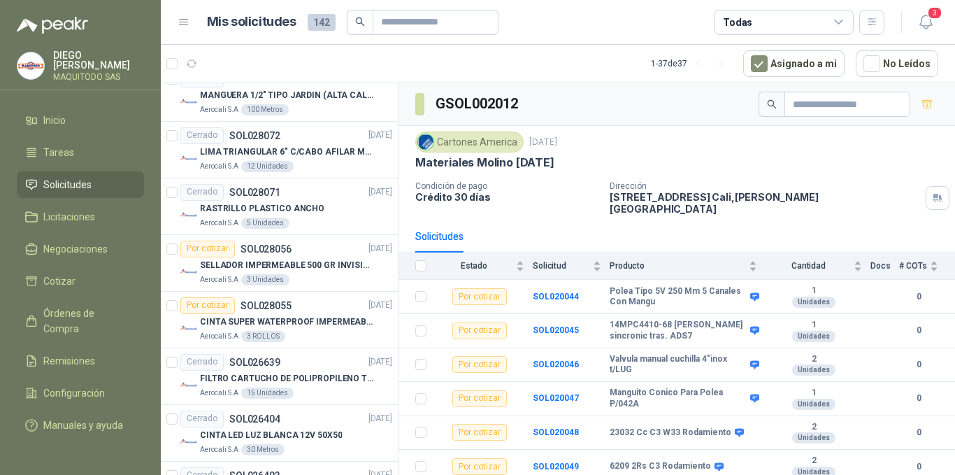
scroll to position [1620, 0]
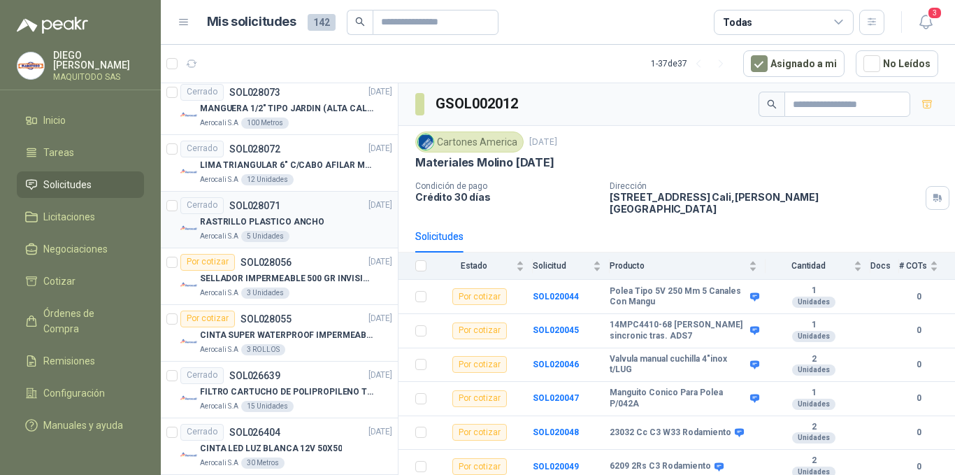
click at [277, 202] on p "SOL028071" at bounding box center [254, 206] width 51 height 10
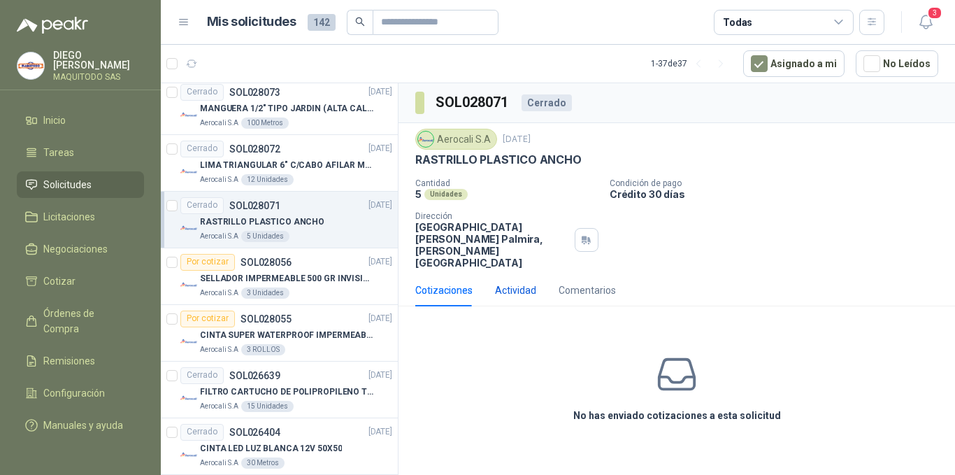
click at [515, 283] on div "Actividad" at bounding box center [515, 290] width 41 height 15
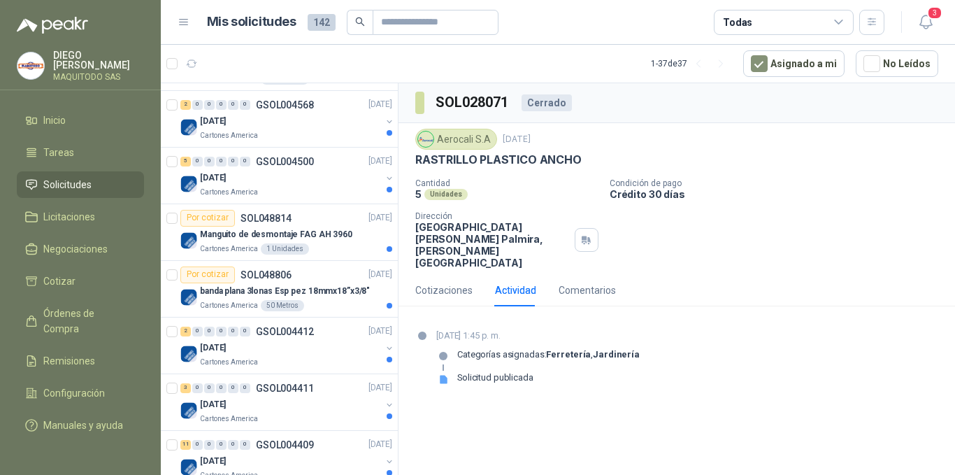
scroll to position [964, 0]
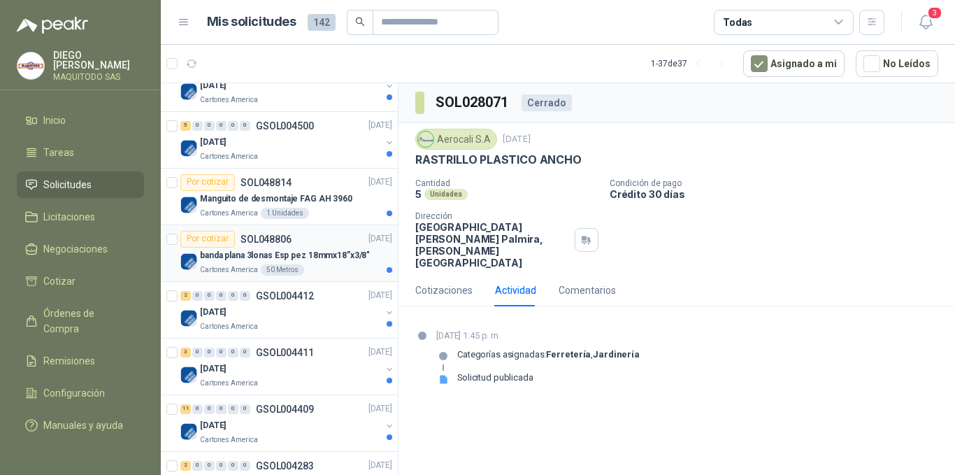
click at [257, 252] on p "banda plana 3lonas Esp pez 18mmx18”x3/8"" at bounding box center [285, 255] width 170 height 13
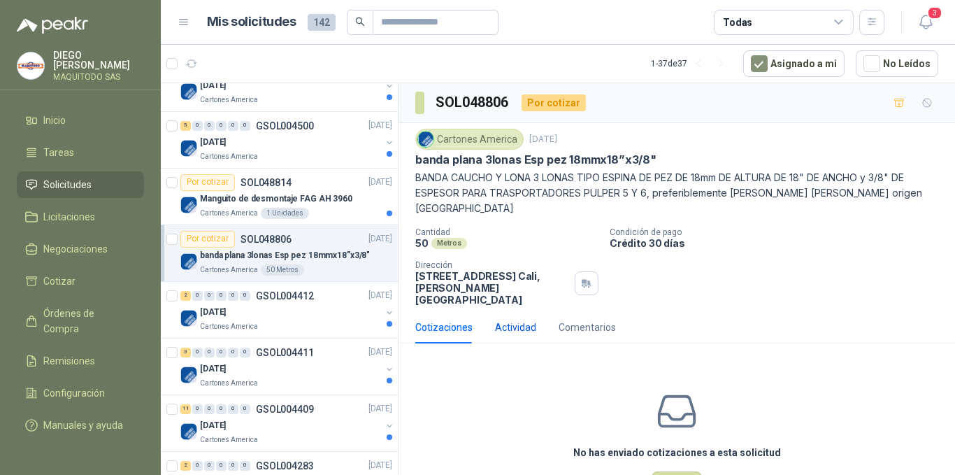
click at [513, 320] on div "Actividad" at bounding box center [515, 327] width 41 height 15
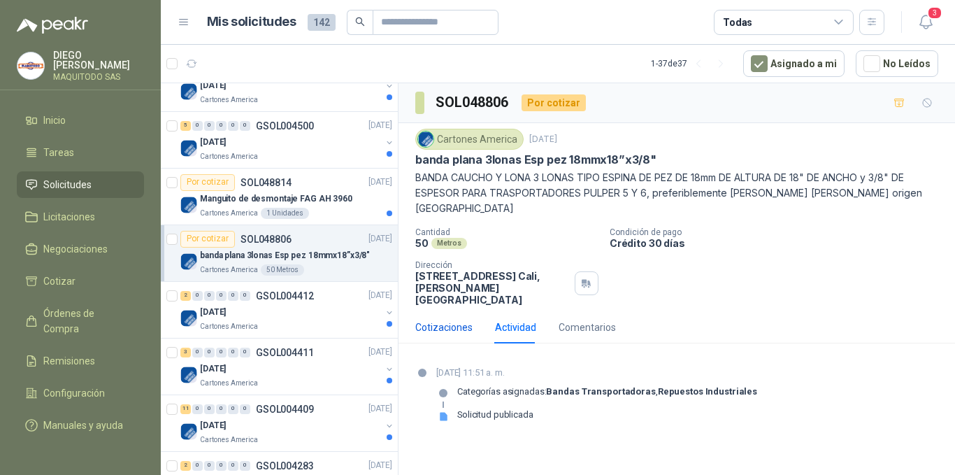
click at [442, 320] on div "Cotizaciones" at bounding box center [443, 327] width 57 height 15
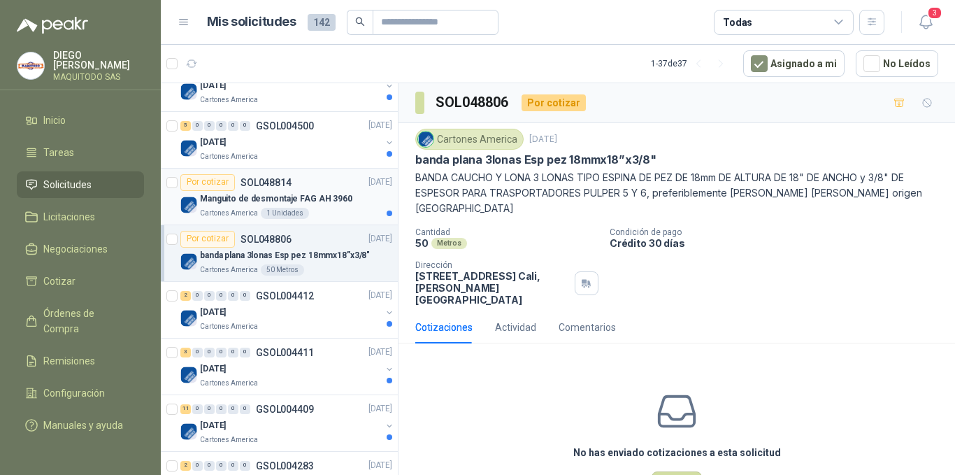
click at [265, 203] on p "Manguito de desmontaje FAG AH 3960" at bounding box center [276, 198] width 152 height 13
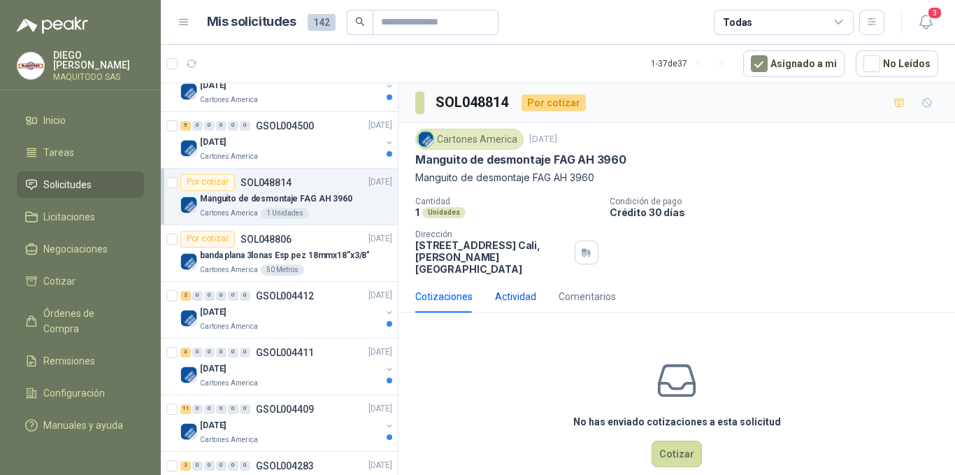
click at [527, 289] on div "Actividad" at bounding box center [515, 296] width 41 height 15
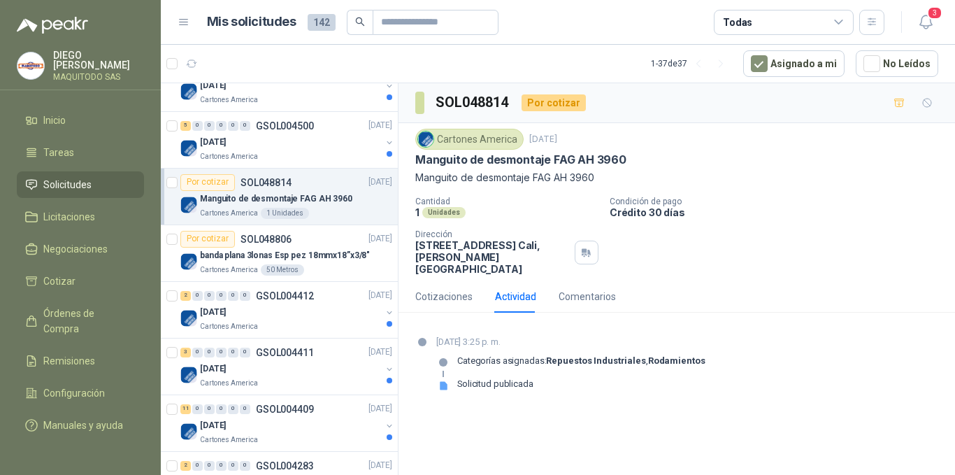
click at [472, 336] on p "[DATE] 3:25 p. m." at bounding box center [570, 342] width 269 height 14
click at [438, 292] on div "Cotizaciones" at bounding box center [443, 296] width 57 height 15
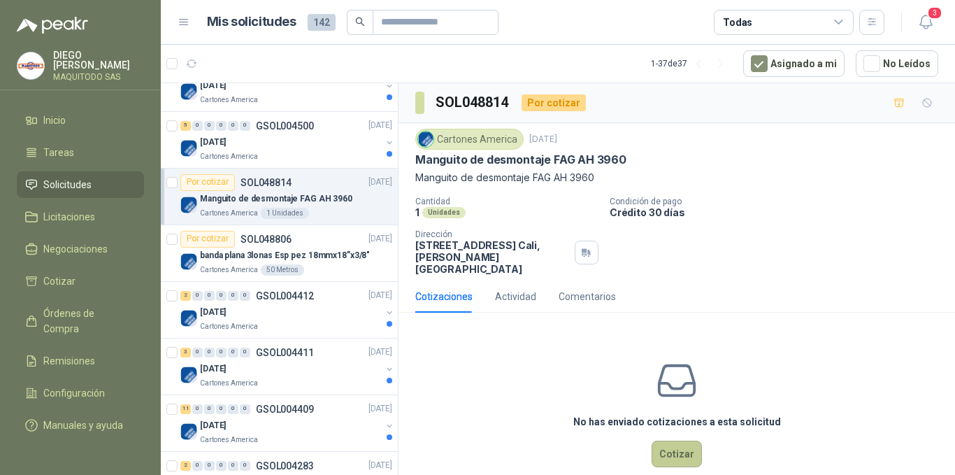
click at [670, 444] on button "Cotizar" at bounding box center [677, 454] width 50 height 27
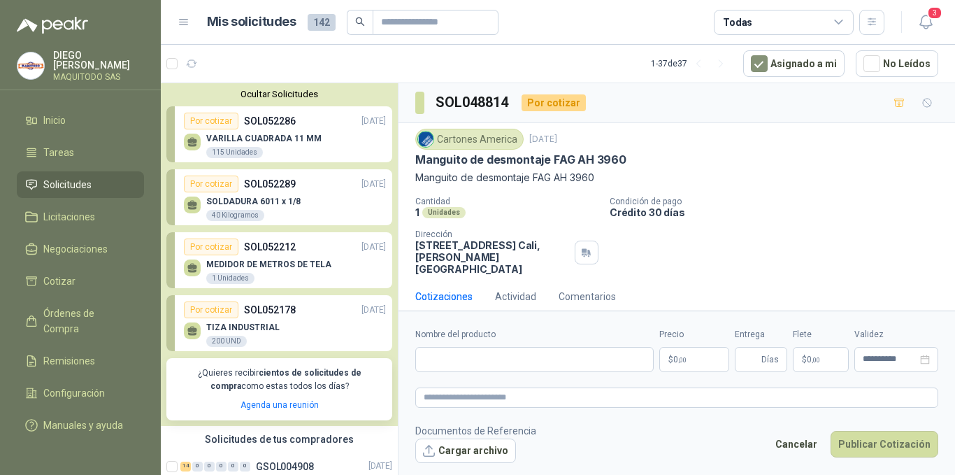
click at [257, 203] on p "SOLDADURA 6011 x 1/8" at bounding box center [253, 202] width 94 height 10
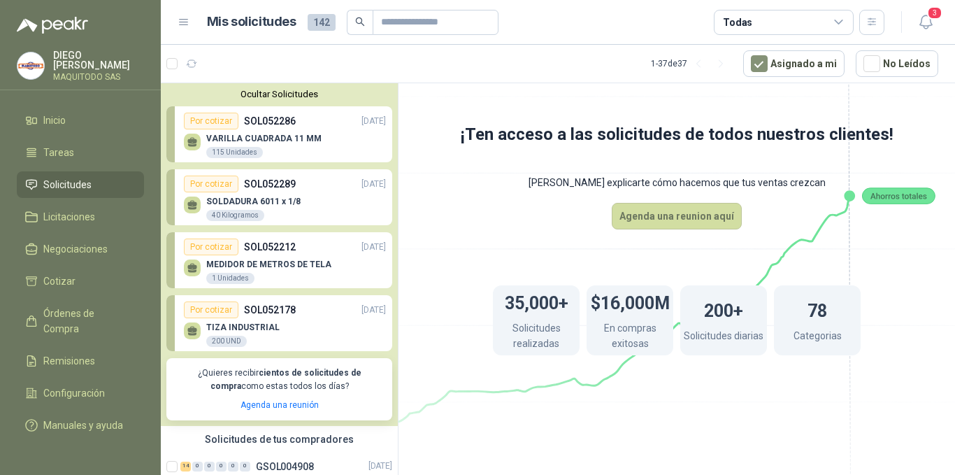
click at [257, 203] on p "SOLDADURA 6011 x 1/8" at bounding box center [253, 202] width 94 height 10
click at [205, 183] on div "Por cotizar" at bounding box center [211, 184] width 55 height 17
click at [250, 200] on p "SOLDADURA 6011 x 1/8" at bounding box center [253, 202] width 94 height 10
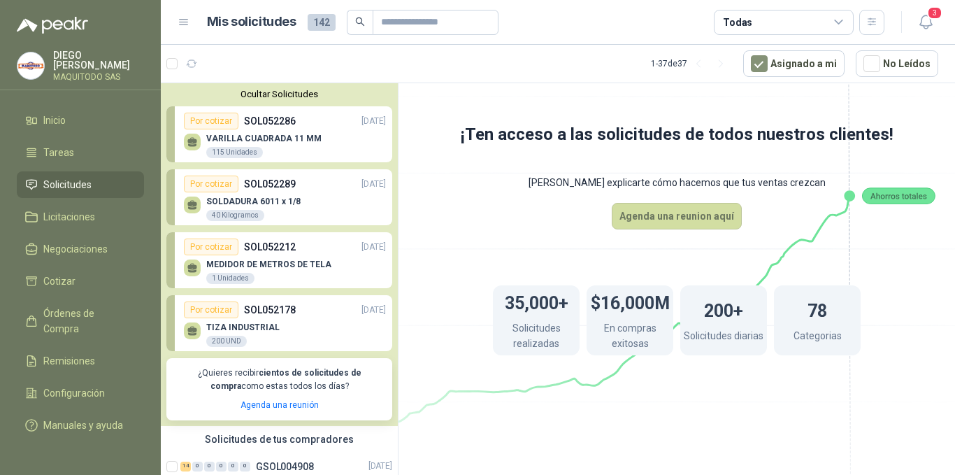
click at [250, 200] on p "SOLDADURA 6011 x 1/8" at bounding box center [253, 202] width 94 height 10
click at [783, 231] on div "35,000+ Solicitudes realizadas $16,000M En compras exitosas 200+ Solicitudes di…" at bounding box center [677, 320] width 480 height 182
click at [297, 267] on p "MEDIDOR DE METROS DE TELA" at bounding box center [268, 264] width 125 height 10
click at [285, 199] on p "SOLDADURA 6011 x 1/8" at bounding box center [253, 202] width 94 height 10
click at [283, 110] on link "Por cotizar SOL052286 [DATE] VARILLA CUADRADA 11 MM 115 Unidades" at bounding box center [279, 134] width 226 height 56
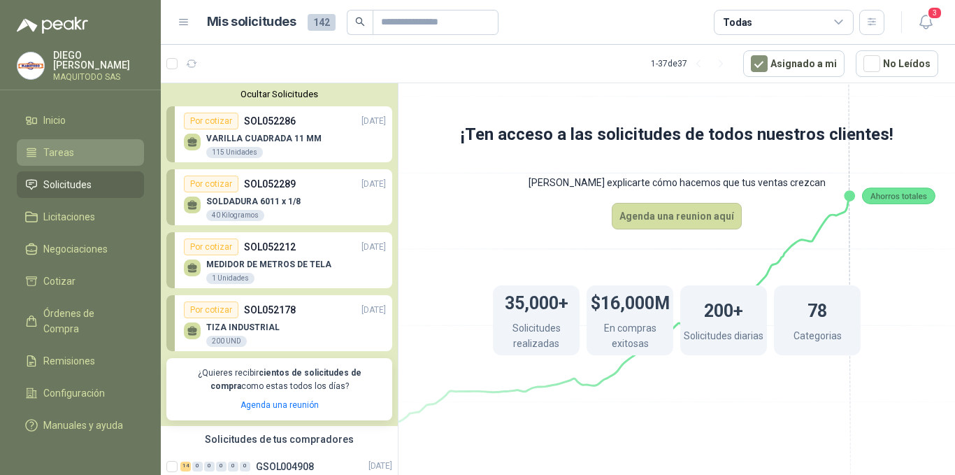
click at [63, 139] on link "Tareas" at bounding box center [80, 152] width 127 height 27
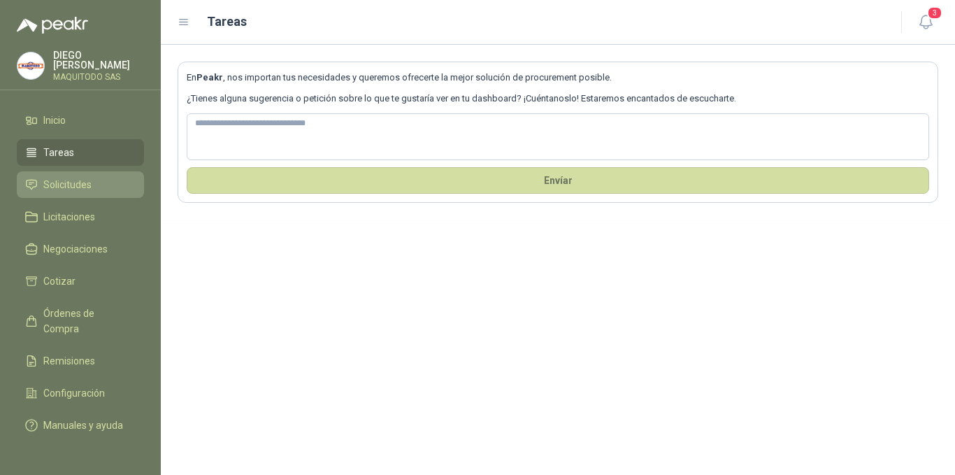
click at [61, 180] on span "Solicitudes" at bounding box center [67, 184] width 48 height 15
